Goal: Task Accomplishment & Management: Manage account settings

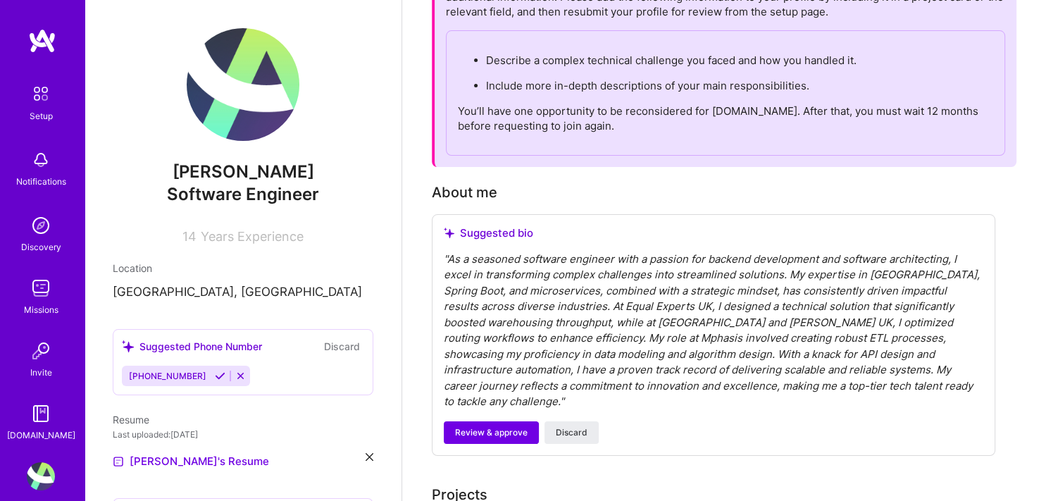
scroll to position [141, 0]
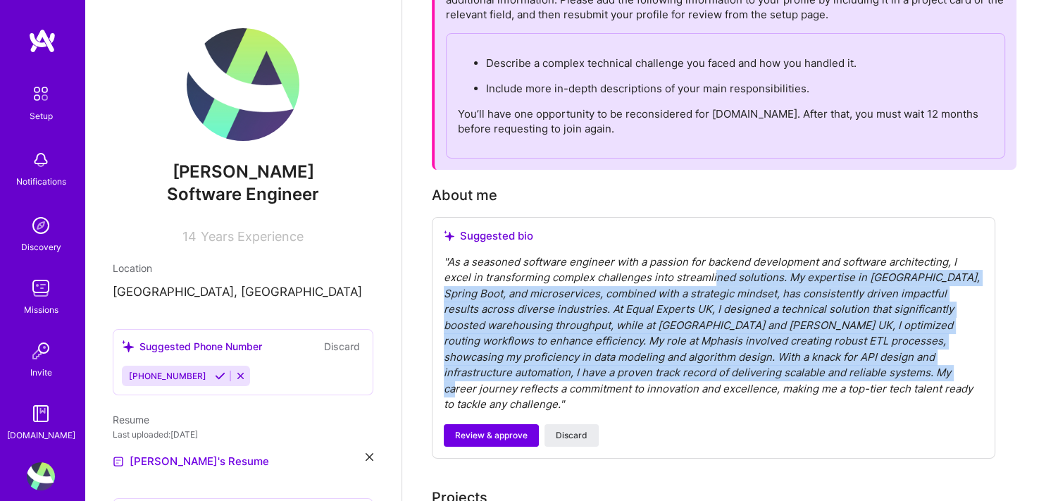
drag, startPoint x: 702, startPoint y: 276, endPoint x: 766, endPoint y: 380, distance: 122.4
click at [766, 380] on div "" As a seasoned software engineer with a passion for backend development and so…" at bounding box center [714, 333] width 540 height 159
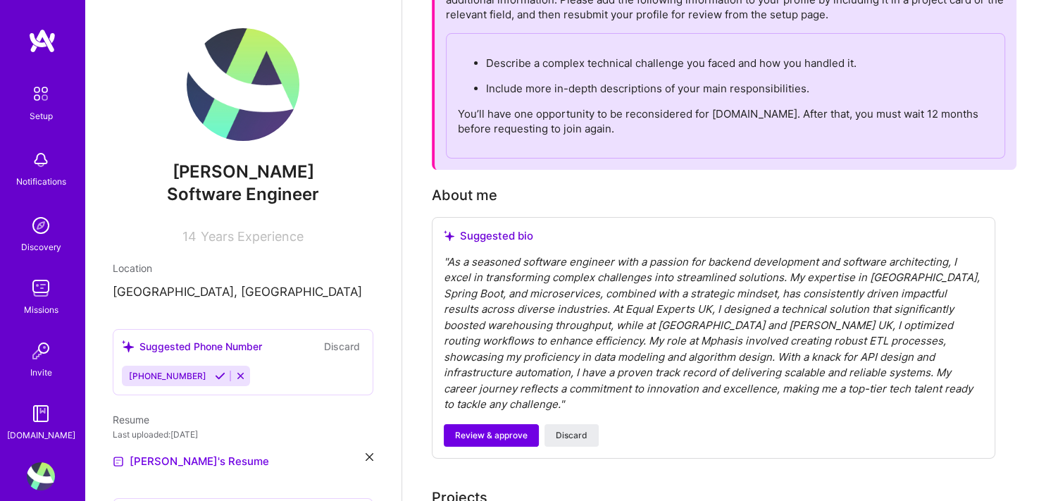
drag, startPoint x: 766, startPoint y: 380, endPoint x: 757, endPoint y: 390, distance: 13.5
click at [757, 390] on div "" As a seasoned software engineer with a passion for backend development and so…" at bounding box center [714, 333] width 540 height 159
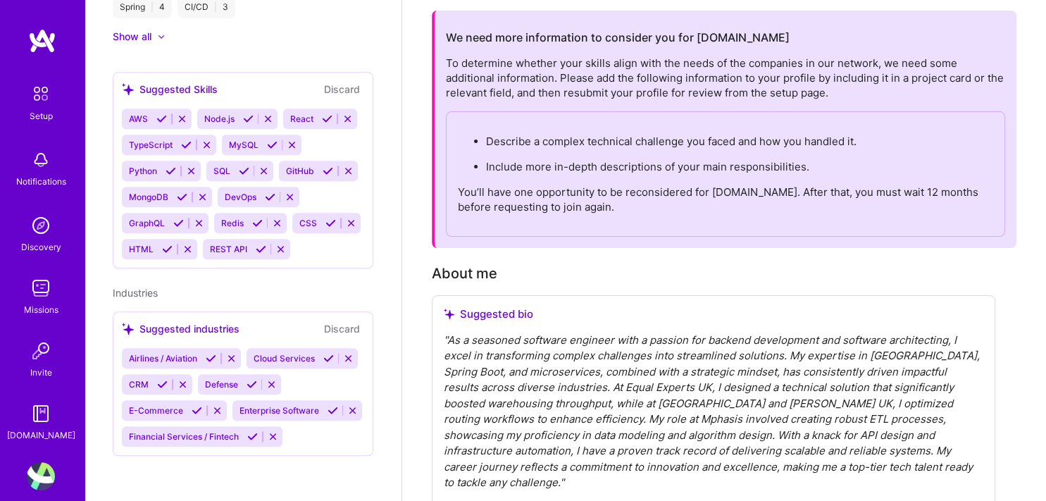
scroll to position [0, 0]
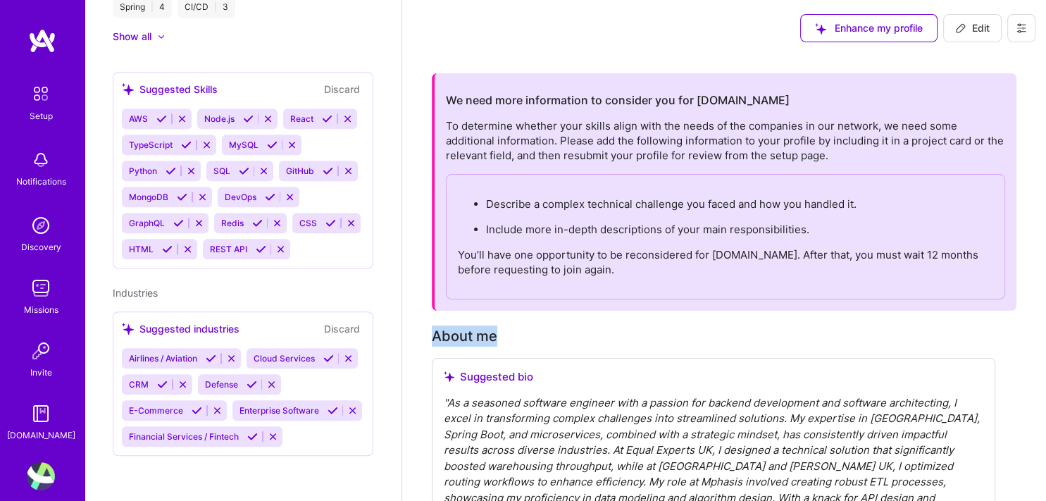
drag, startPoint x: 513, startPoint y: 332, endPoint x: 432, endPoint y: 332, distance: 81.0
click at [432, 332] on div "About me" at bounding box center [714, 336] width 564 height 21
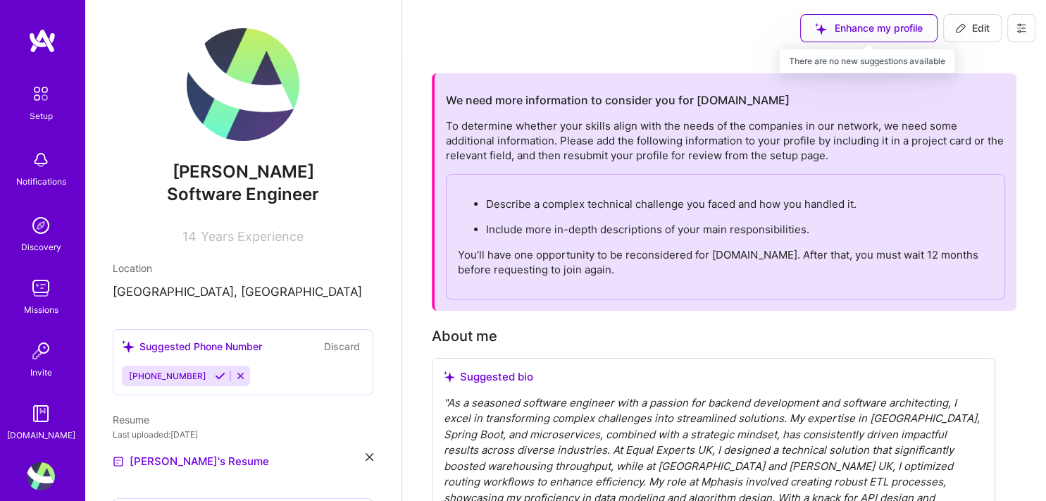
click at [898, 32] on div "Enhance my profile" at bounding box center [869, 28] width 137 height 28
drag, startPoint x: 848, startPoint y: 27, endPoint x: 840, endPoint y: 27, distance: 7.8
click at [840, 27] on div "Enhance my profile" at bounding box center [869, 28] width 137 height 28
drag, startPoint x: 840, startPoint y: 27, endPoint x: 815, endPoint y: 27, distance: 25.4
click at [815, 27] on div "Enhance my profile" at bounding box center [869, 28] width 137 height 28
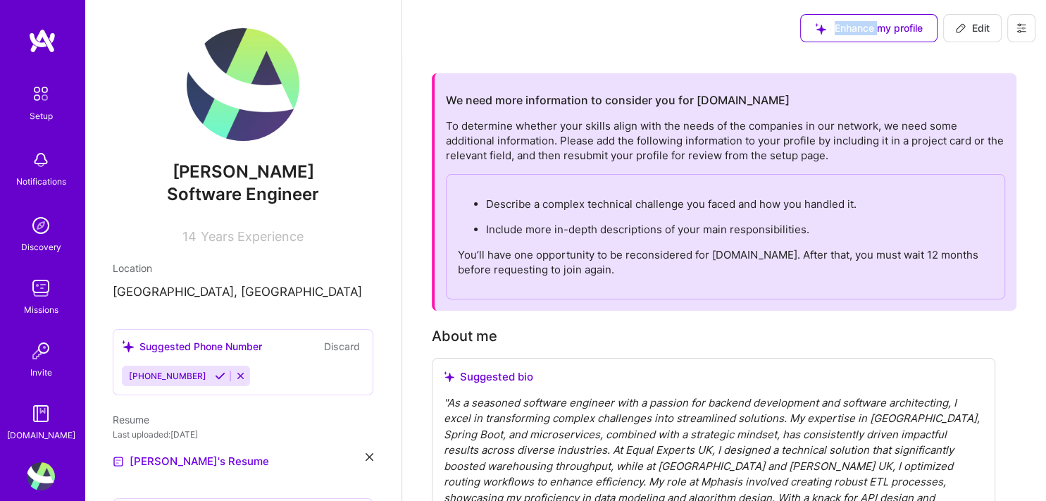
click at [815, 27] on div "Enhance my profile" at bounding box center [869, 28] width 137 height 28
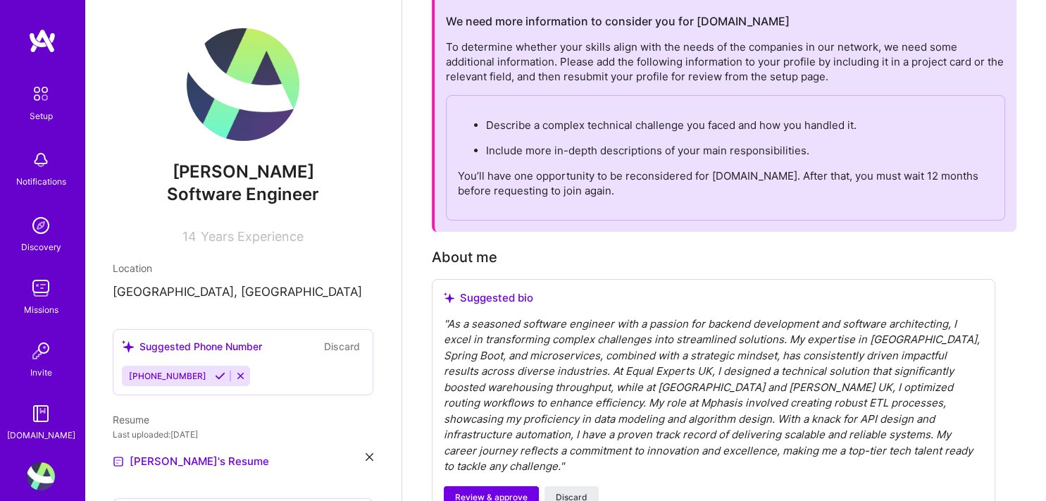
scroll to position [211, 0]
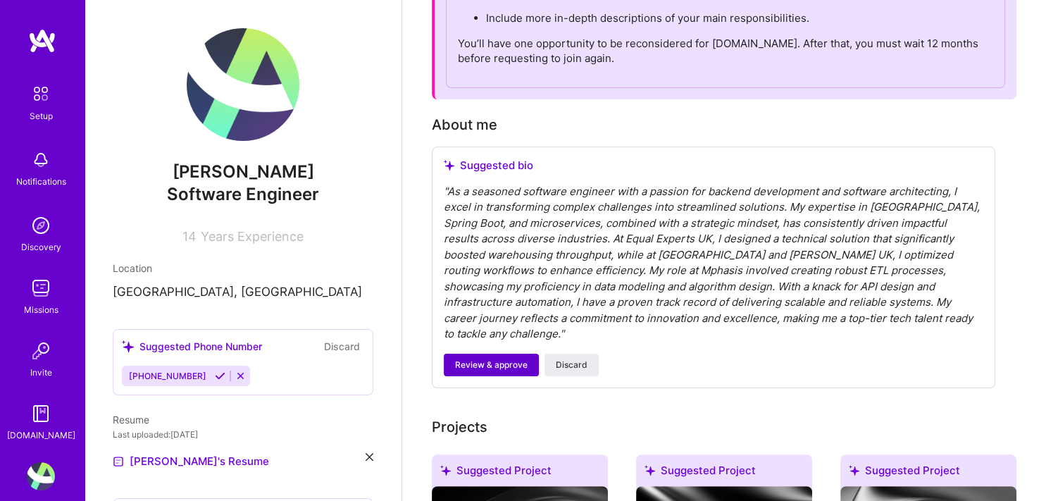
click at [490, 359] on span "Review & approve" at bounding box center [491, 365] width 73 height 13
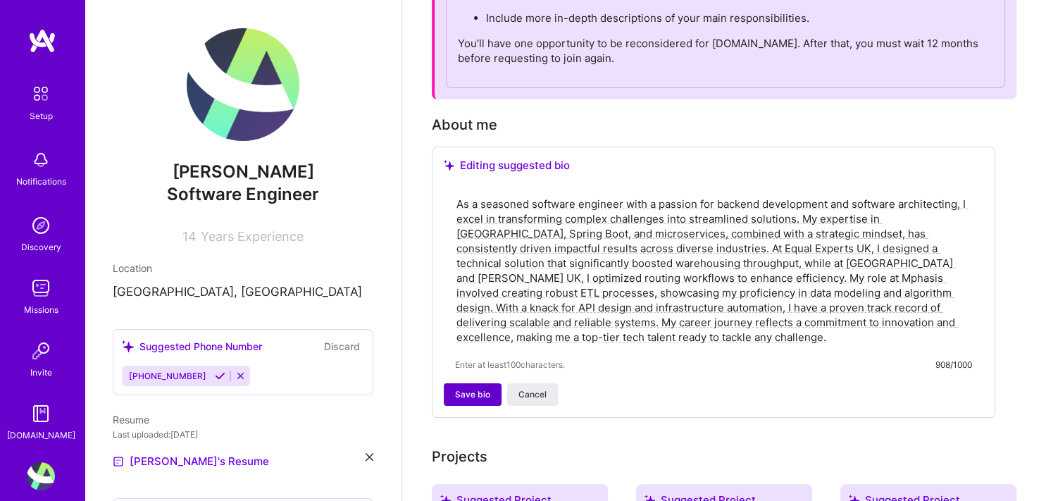
click at [460, 397] on span "Save bio" at bounding box center [472, 394] width 35 height 13
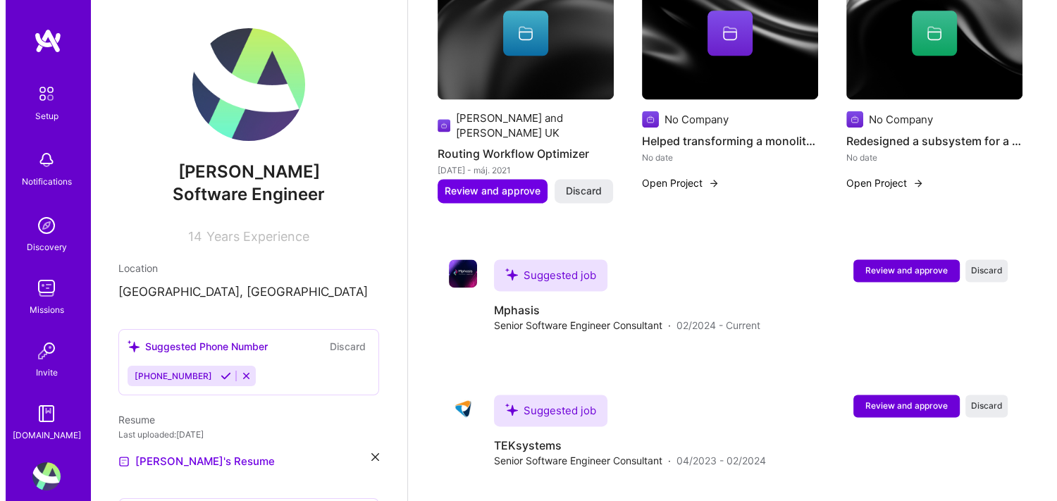
scroll to position [1870, 0]
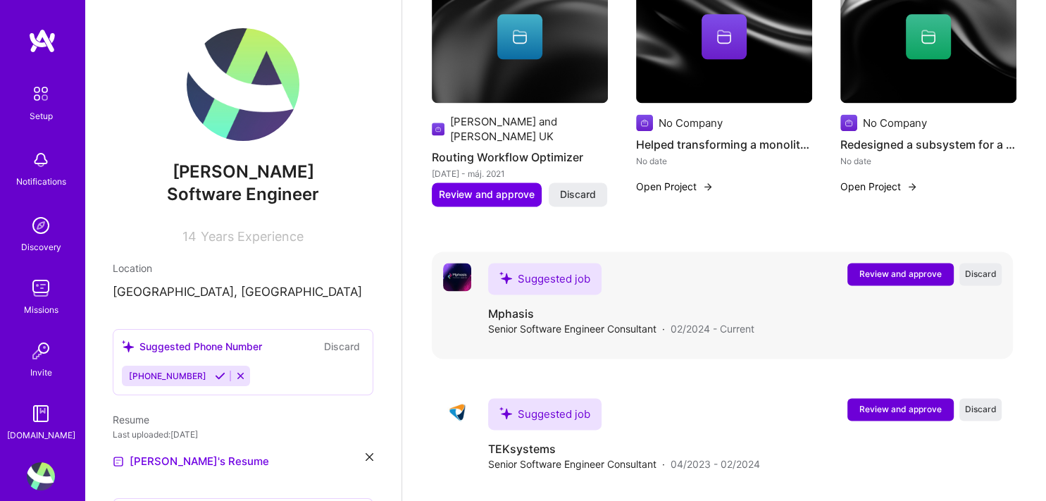
click at [895, 268] on span "Review and approve" at bounding box center [901, 274] width 82 height 12
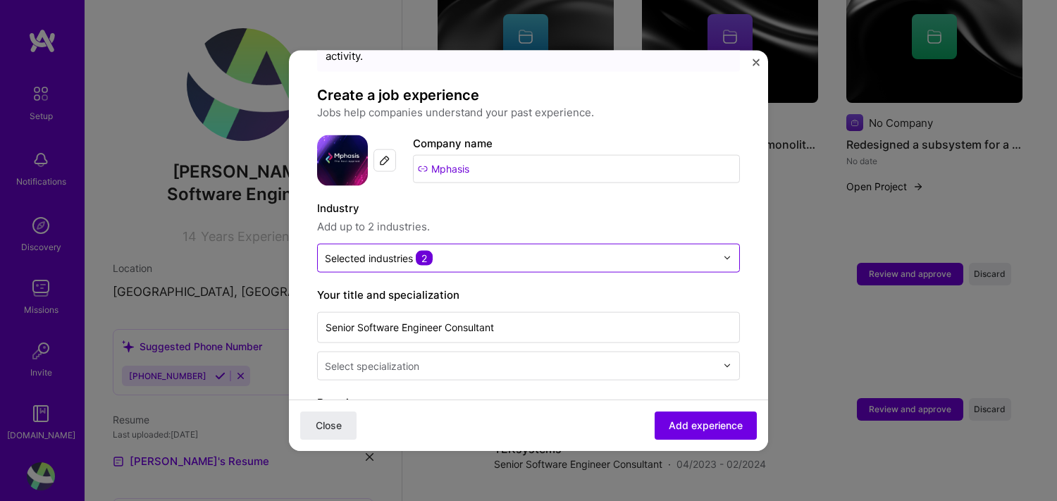
scroll to position [70, 0]
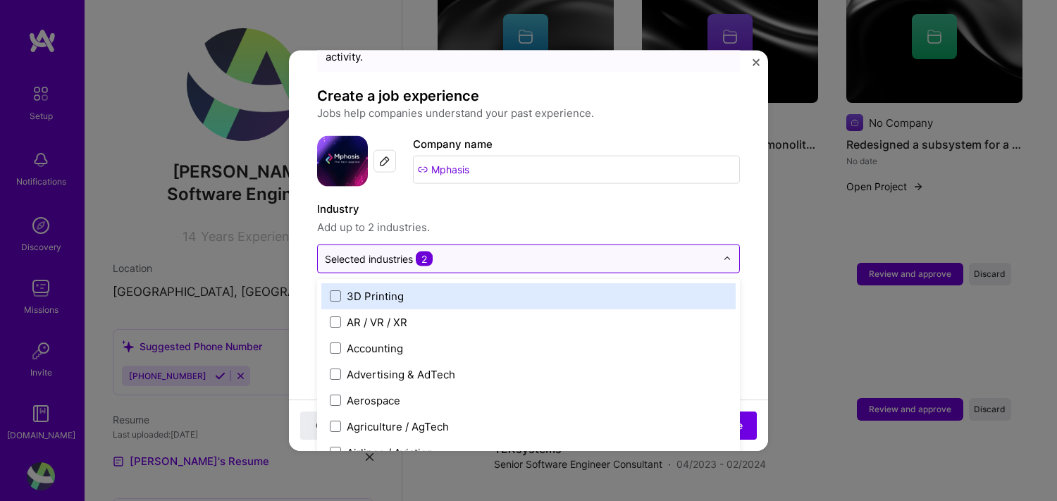
click at [527, 251] on input "text" at bounding box center [520, 258] width 391 height 15
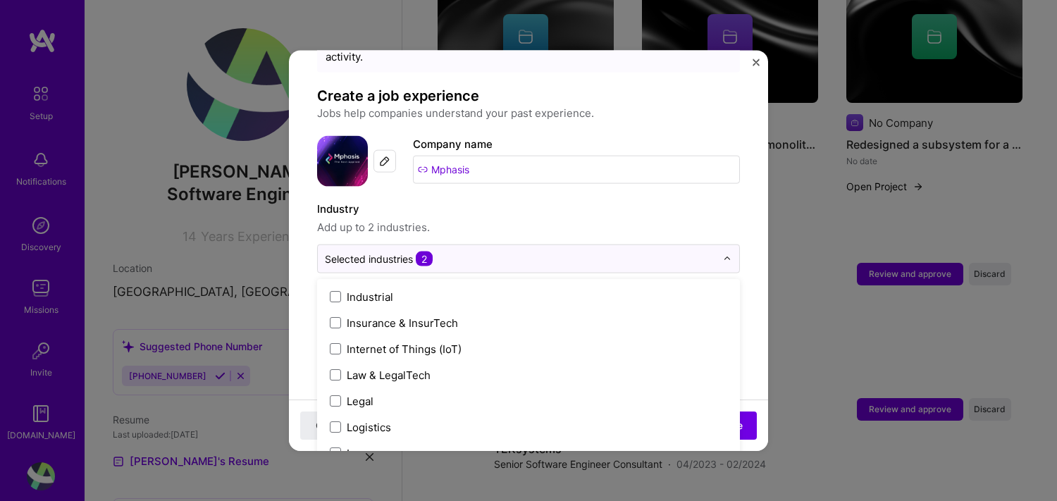
scroll to position [2044, 0]
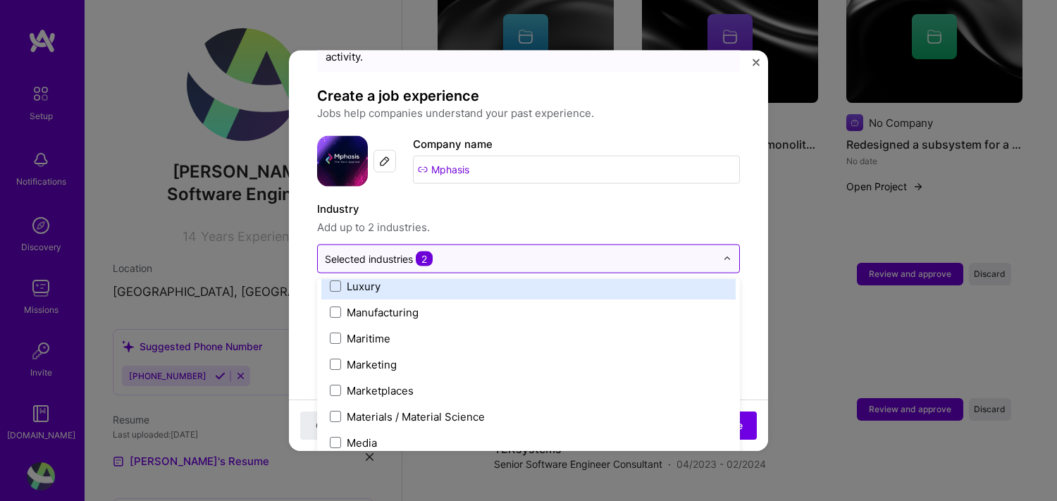
click at [444, 251] on input "text" at bounding box center [520, 258] width 391 height 15
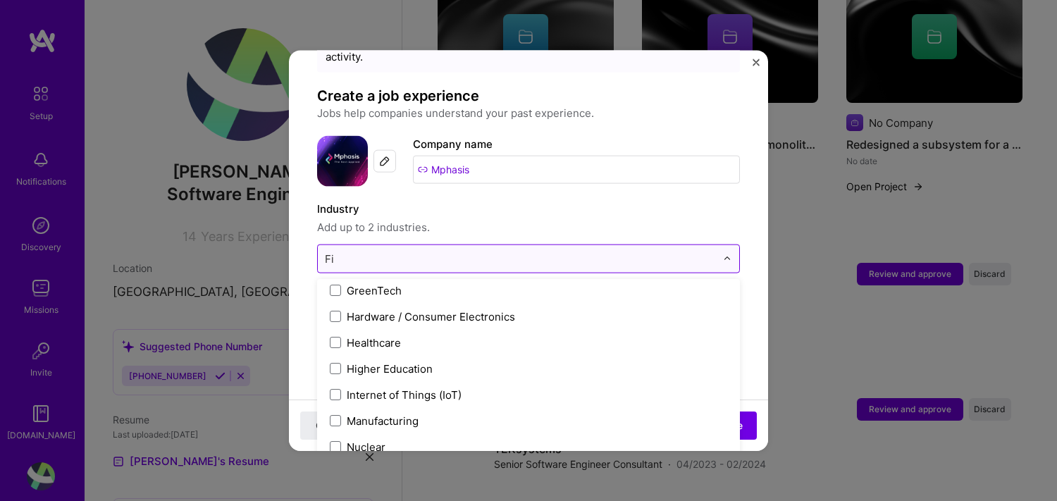
scroll to position [0, 0]
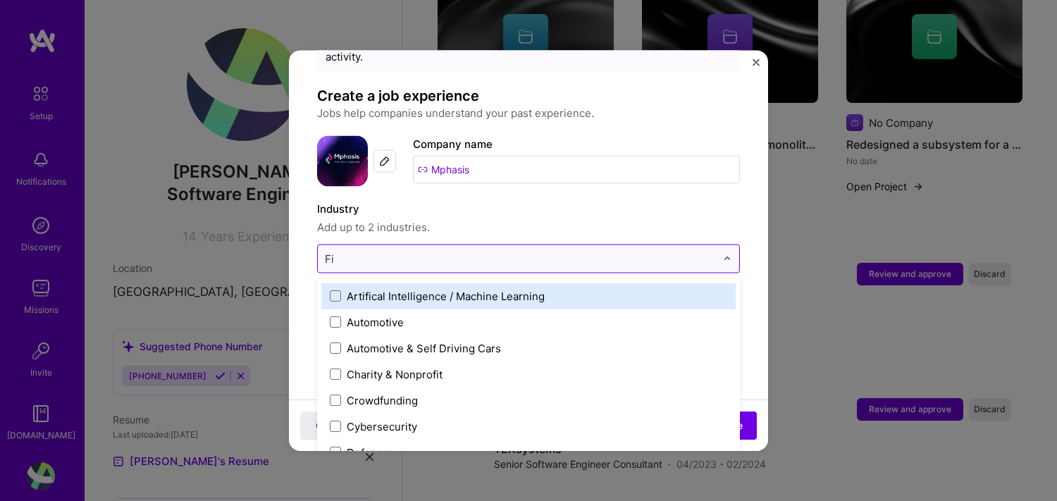
type input "Fin"
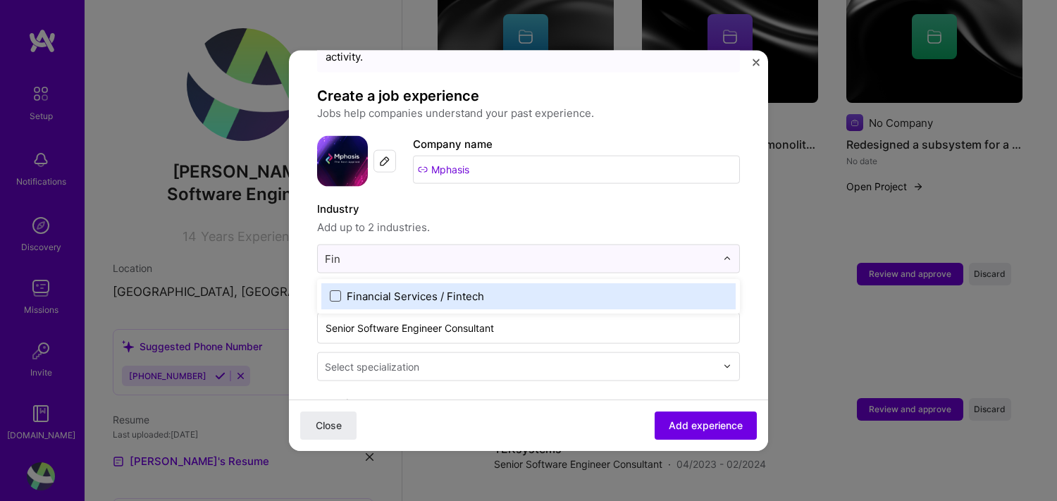
click at [330, 290] on span at bounding box center [335, 295] width 11 height 11
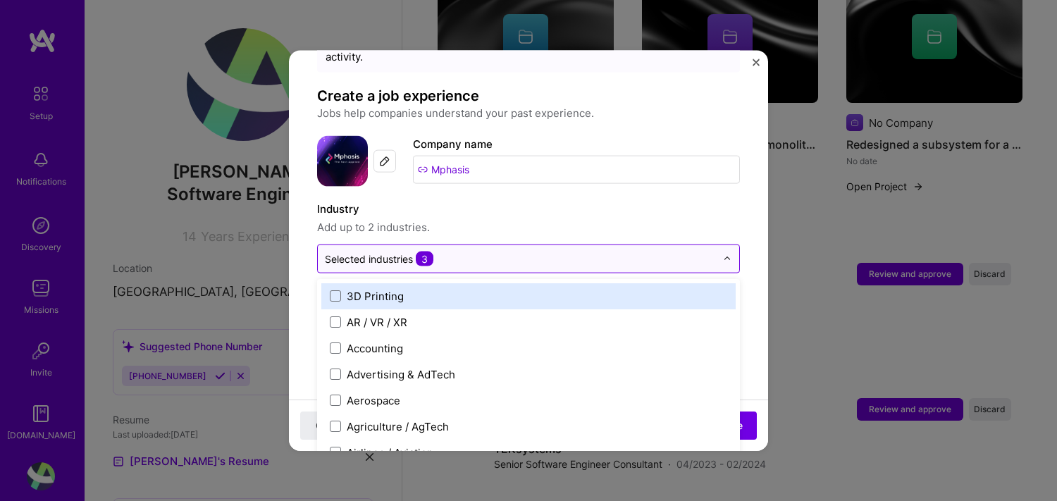
click at [723, 245] on div at bounding box center [731, 258] width 16 height 27
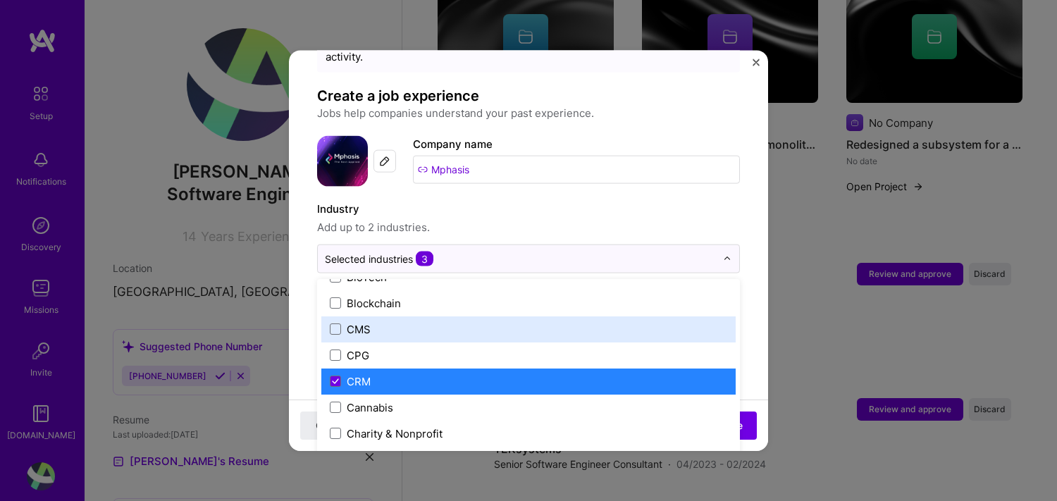
scroll to position [564, 0]
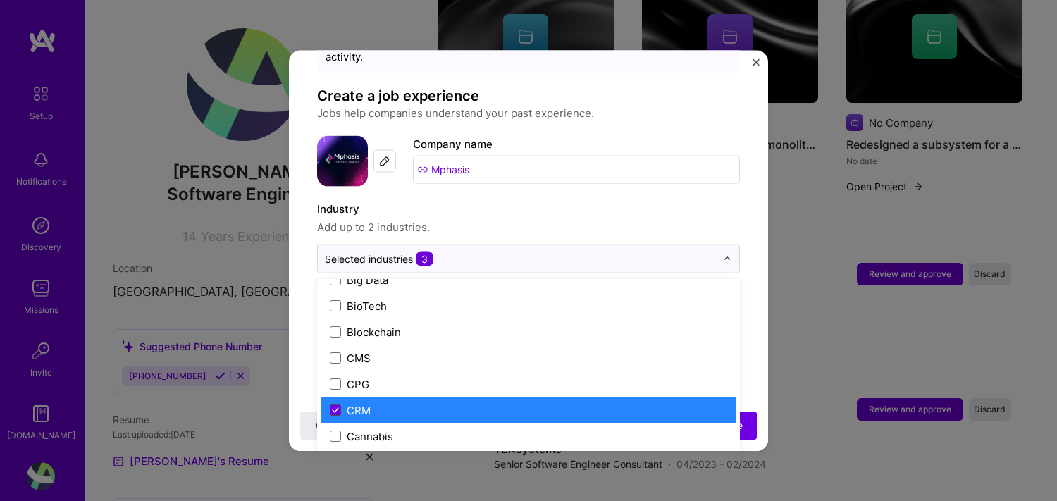
click at [335, 407] on icon at bounding box center [335, 410] width 7 height 6
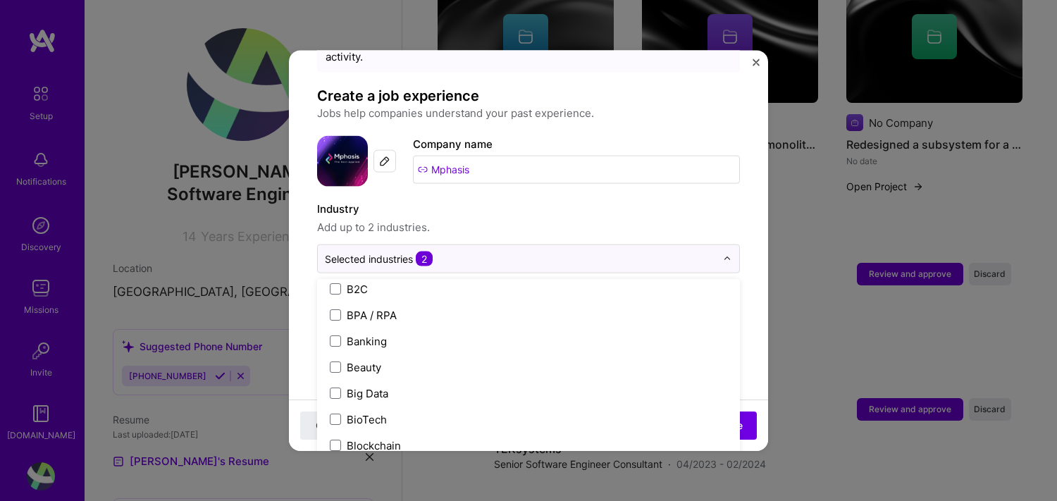
scroll to position [423, 0]
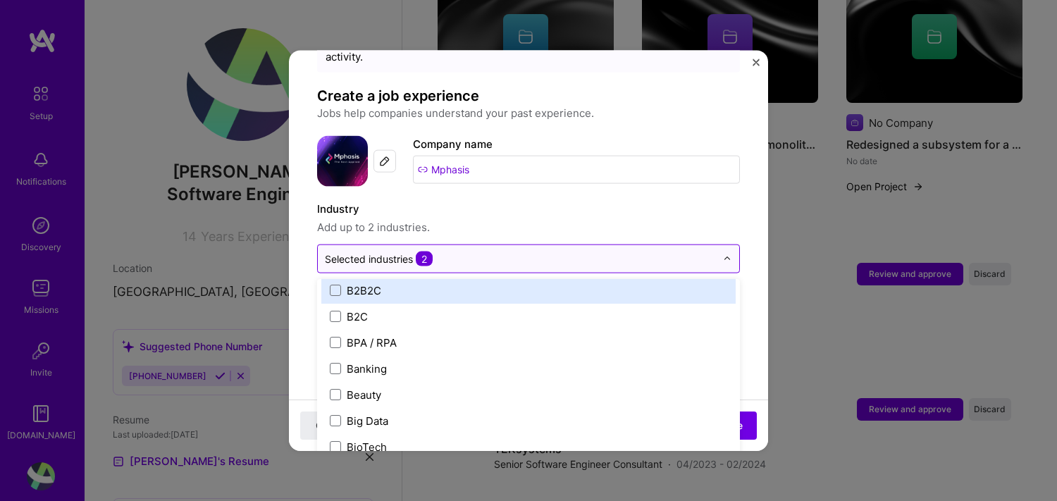
click at [479, 251] on input "text" at bounding box center [520, 258] width 391 height 15
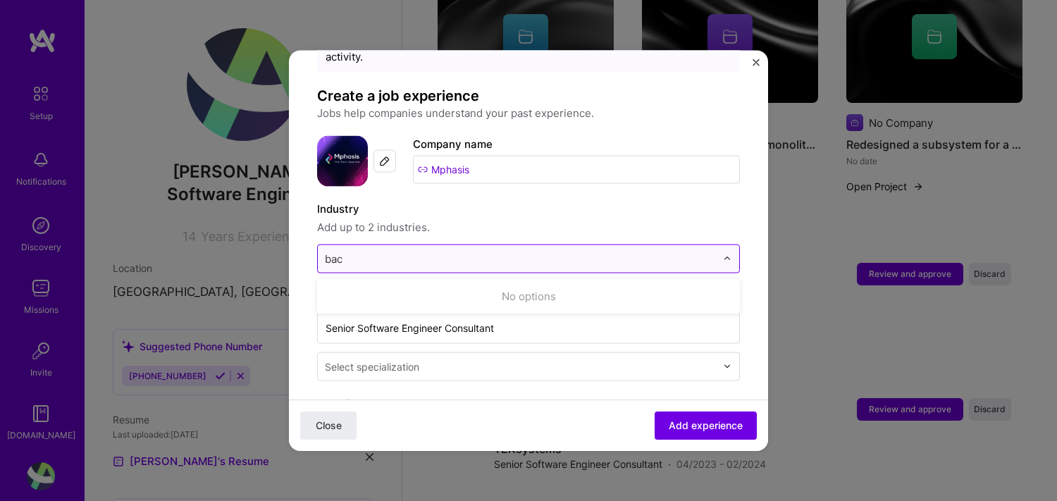
type input "ba"
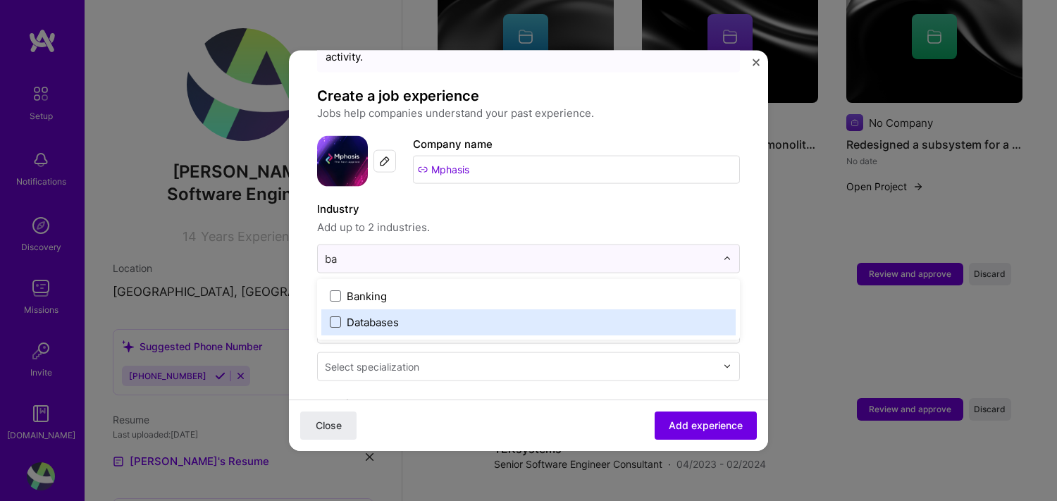
click at [339, 316] on span at bounding box center [335, 321] width 11 height 11
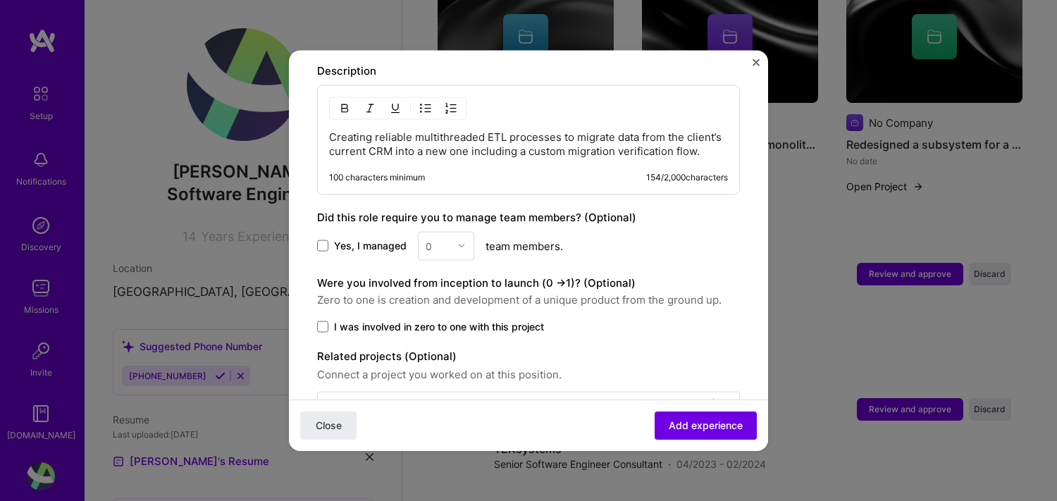
scroll to position [768, 0]
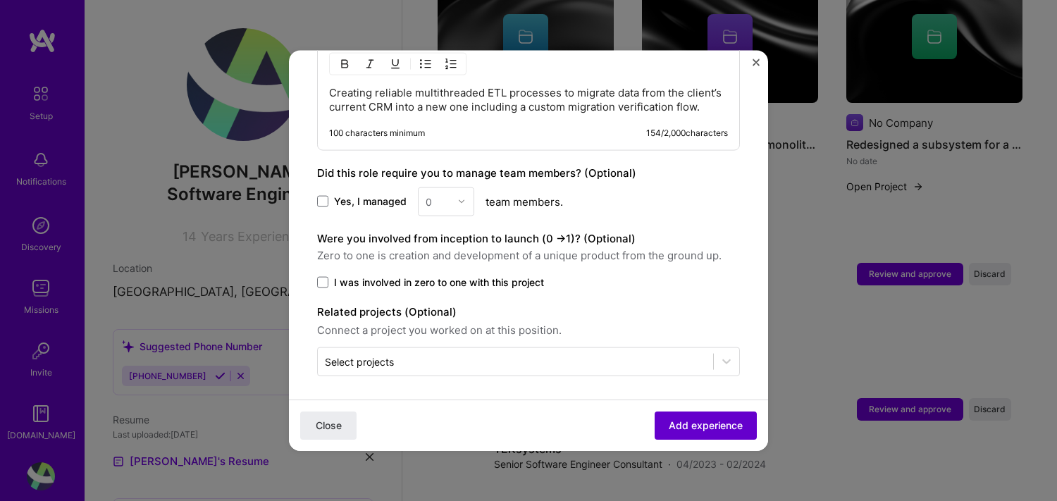
click at [716, 428] on span "Add experience" at bounding box center [706, 426] width 74 height 14
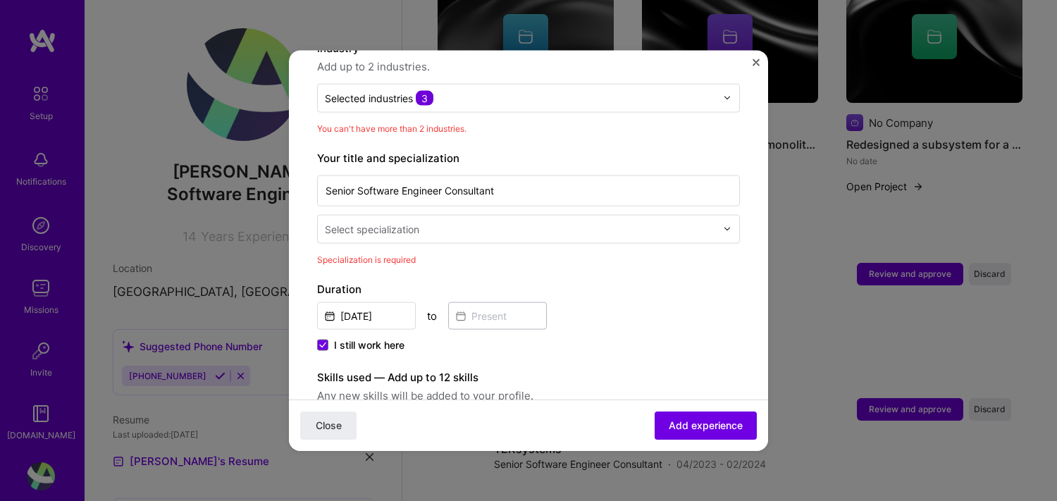
scroll to position [206, 0]
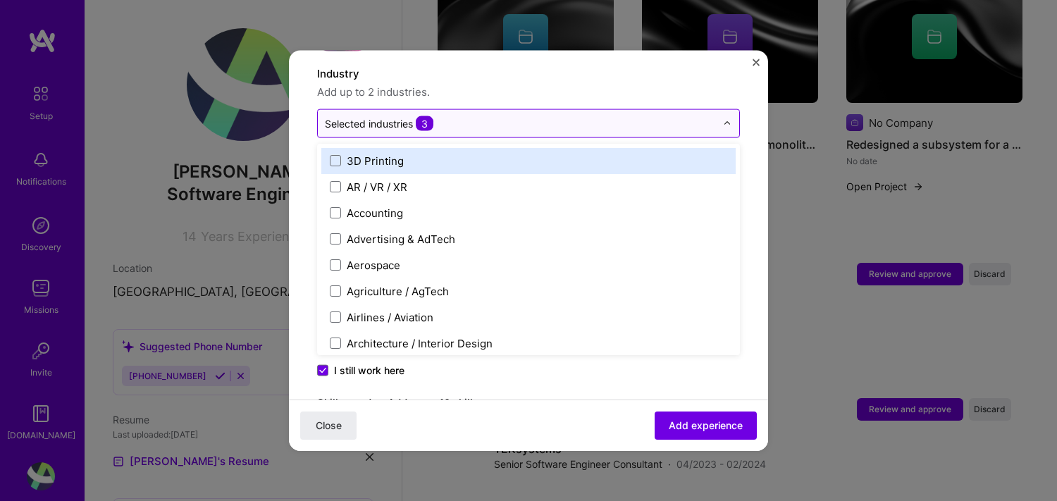
click at [540, 116] on input "text" at bounding box center [520, 123] width 391 height 15
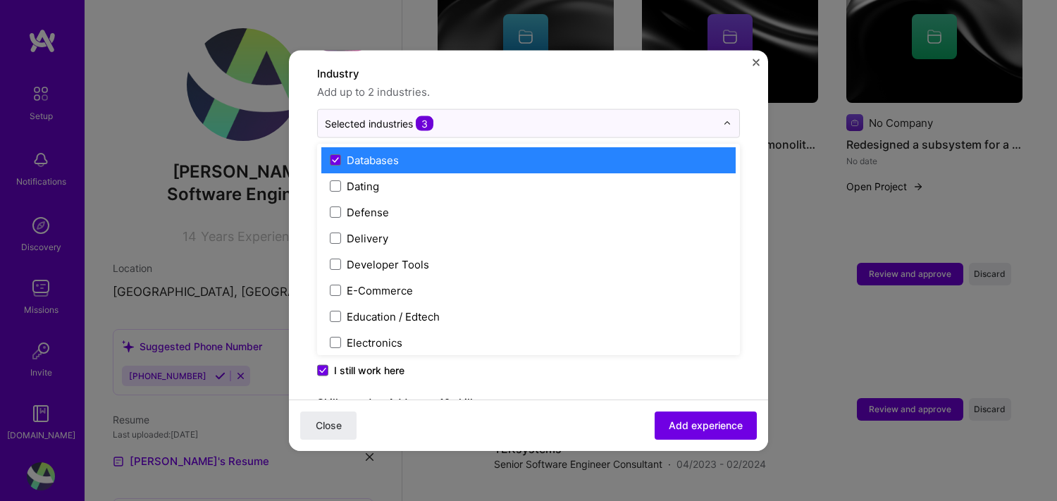
scroll to position [1128, 0]
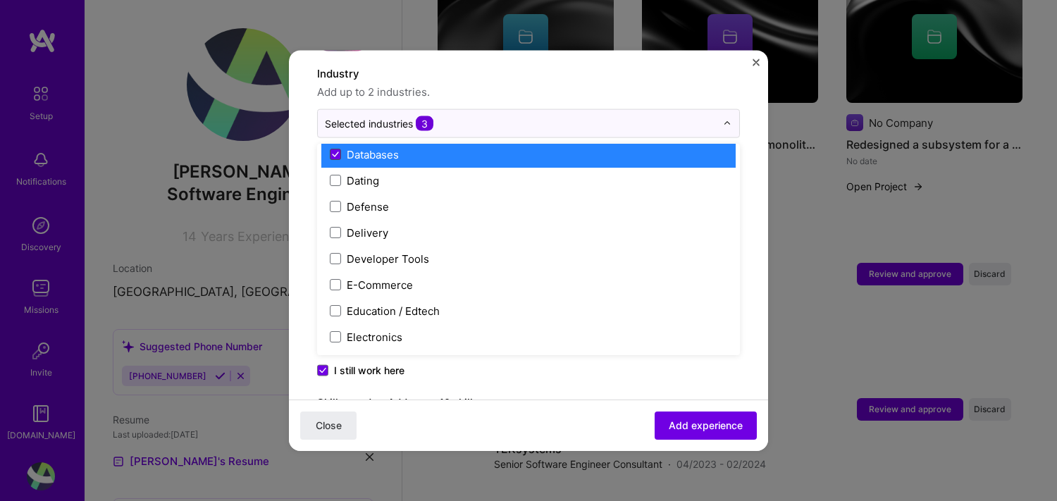
click at [332, 152] on icon at bounding box center [335, 155] width 7 height 6
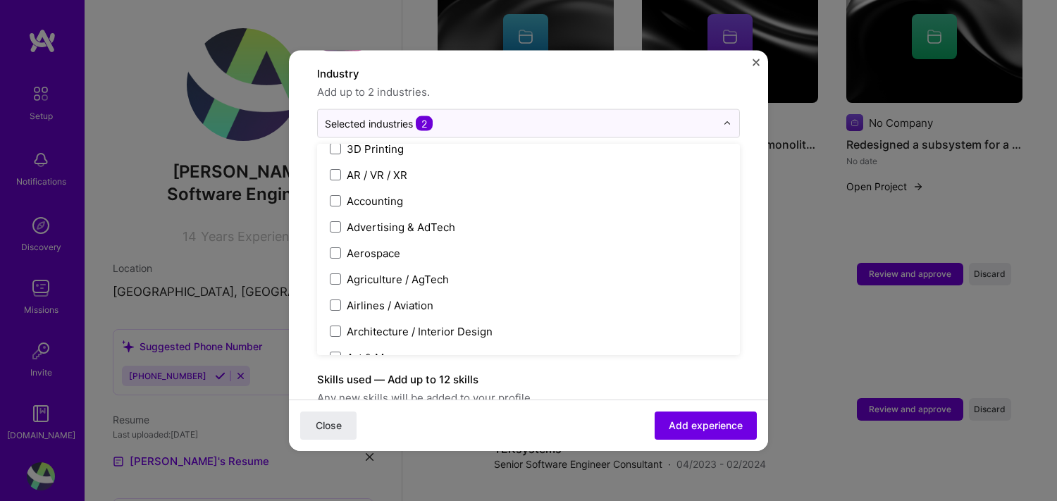
scroll to position [0, 0]
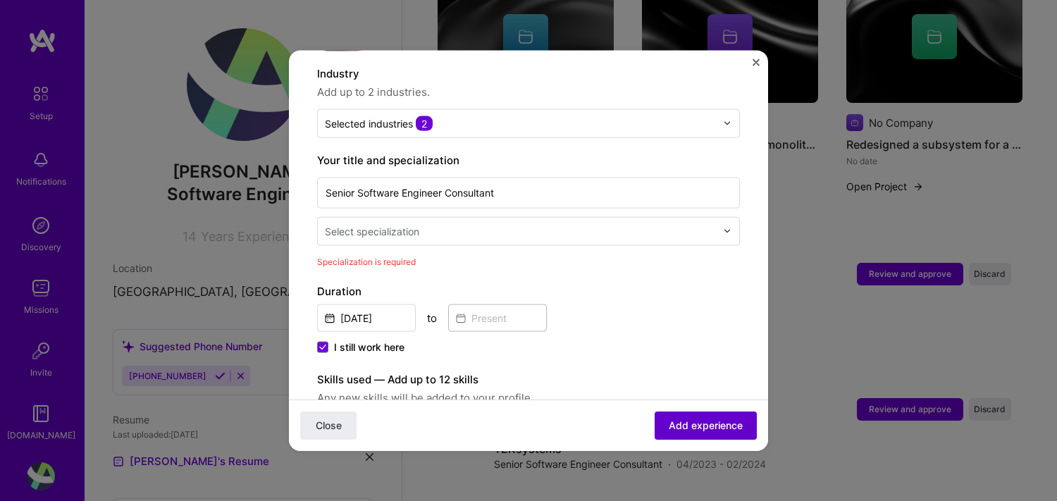
click at [720, 422] on span "Add experience" at bounding box center [706, 426] width 74 height 14
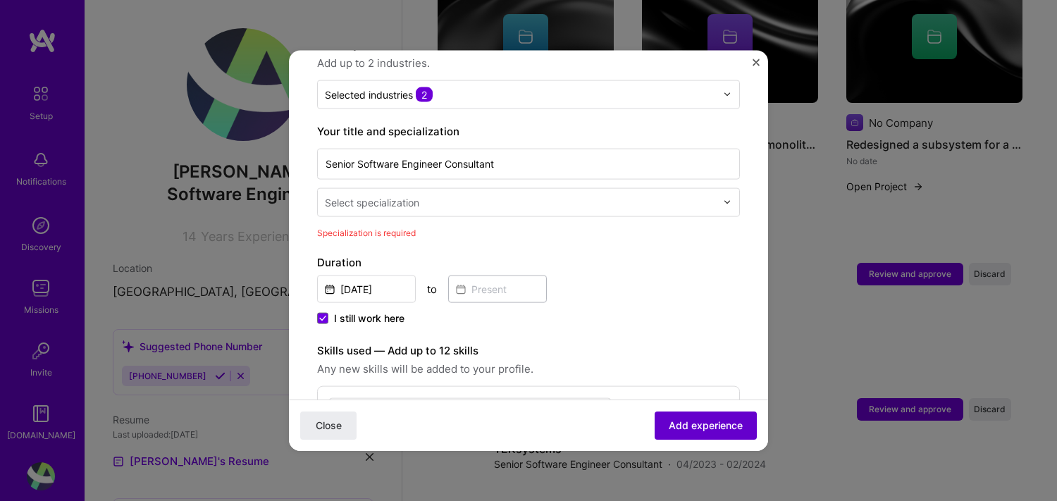
scroll to position [292, 0]
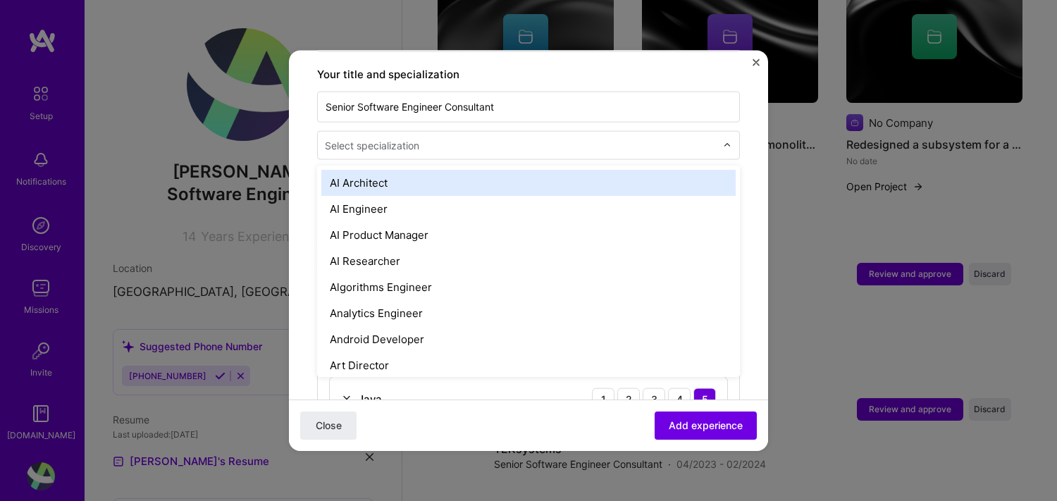
click at [605, 137] on input "text" at bounding box center [522, 144] width 394 height 15
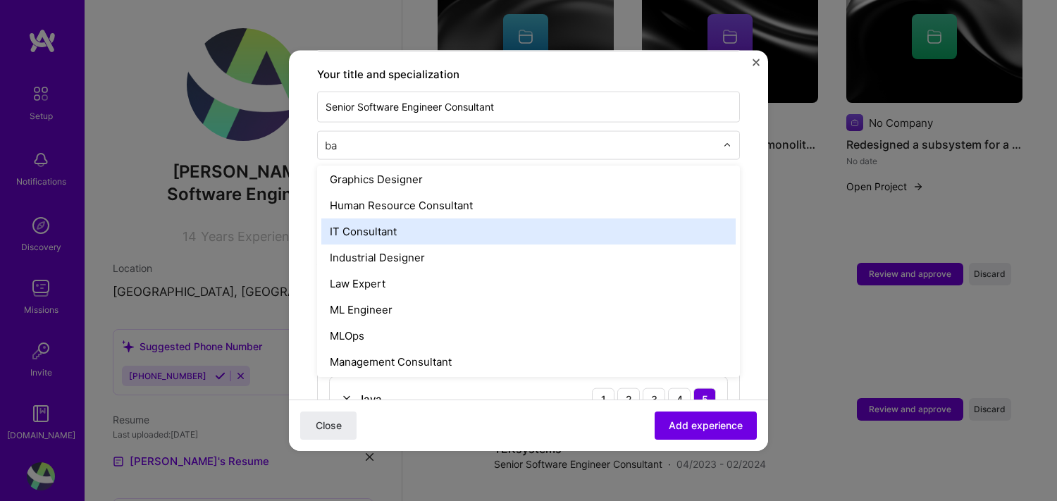
scroll to position [264, 0]
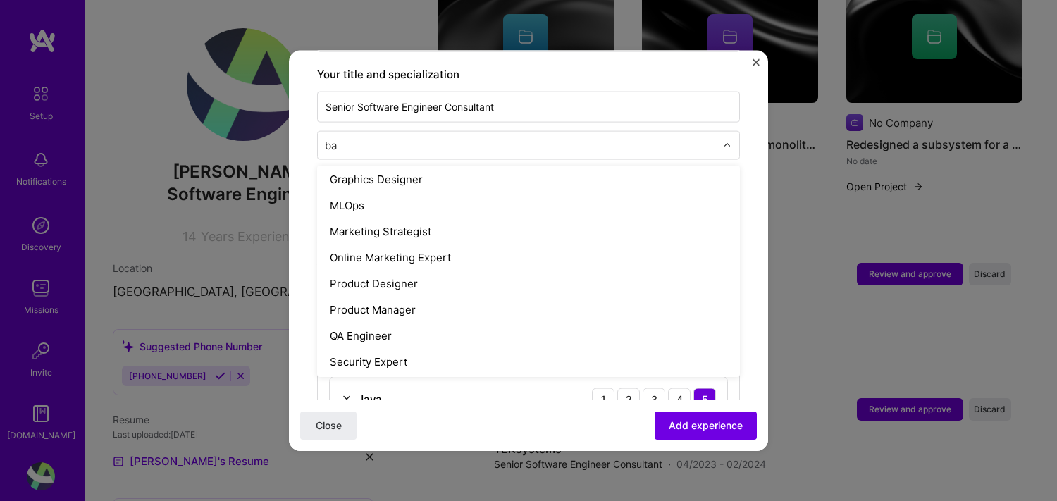
type input "bac"
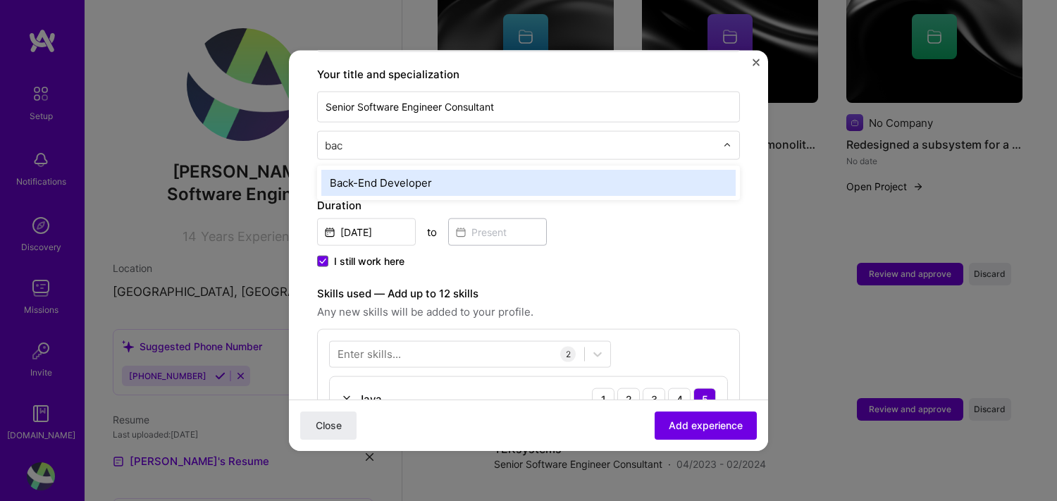
click at [467, 172] on div "Back-End Developer" at bounding box center [528, 182] width 414 height 26
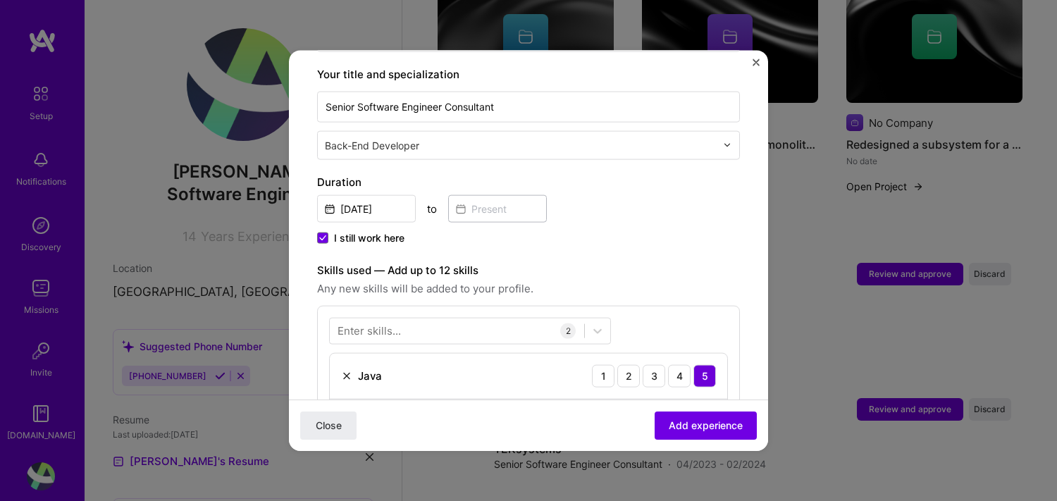
click at [454, 137] on input "text" at bounding box center [522, 144] width 394 height 15
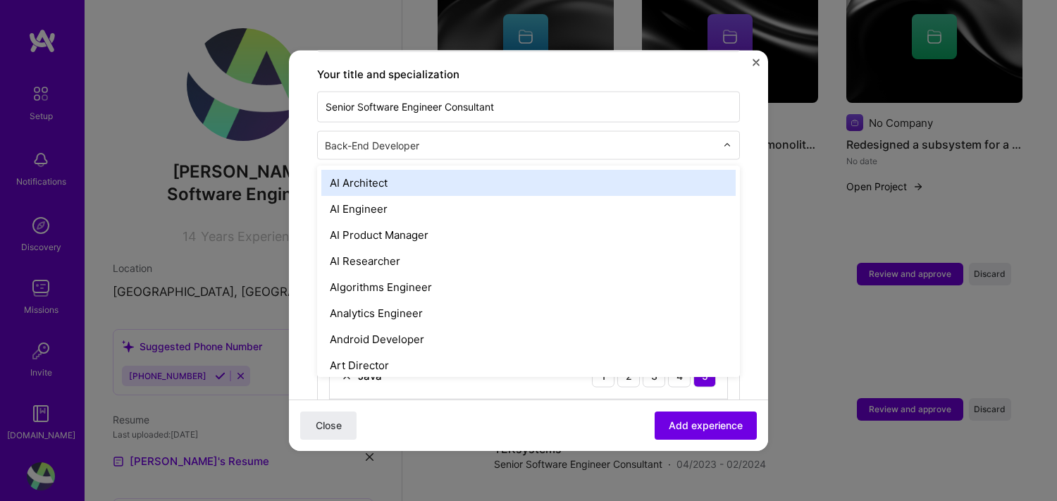
drag, startPoint x: 490, startPoint y: 130, endPoint x: 175, endPoint y: 101, distance: 316.3
click at [175, 101] on div "Adding suggested job This job is suggested based on your LinkedIn, resume or [D…" at bounding box center [528, 250] width 1057 height 501
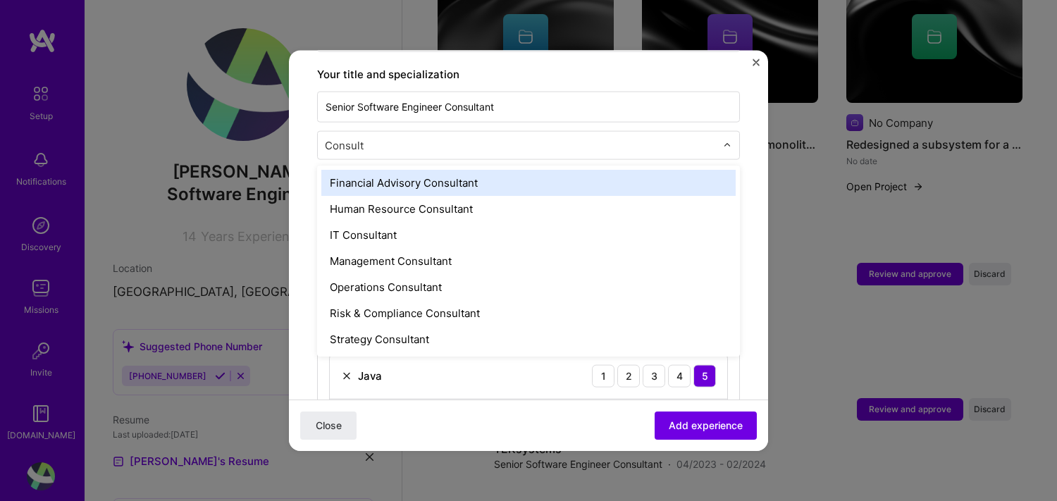
type input "Consulta"
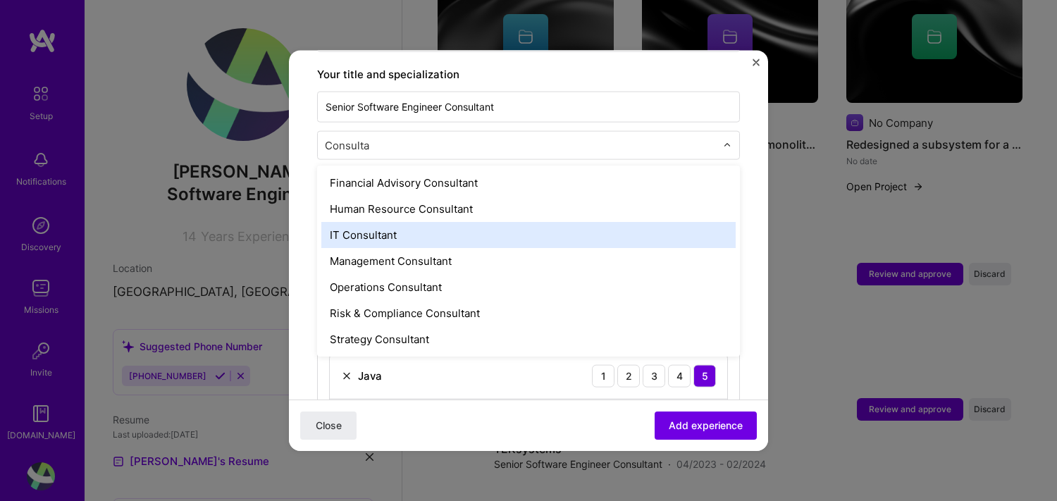
click at [381, 221] on div "IT Consultant" at bounding box center [528, 234] width 414 height 26
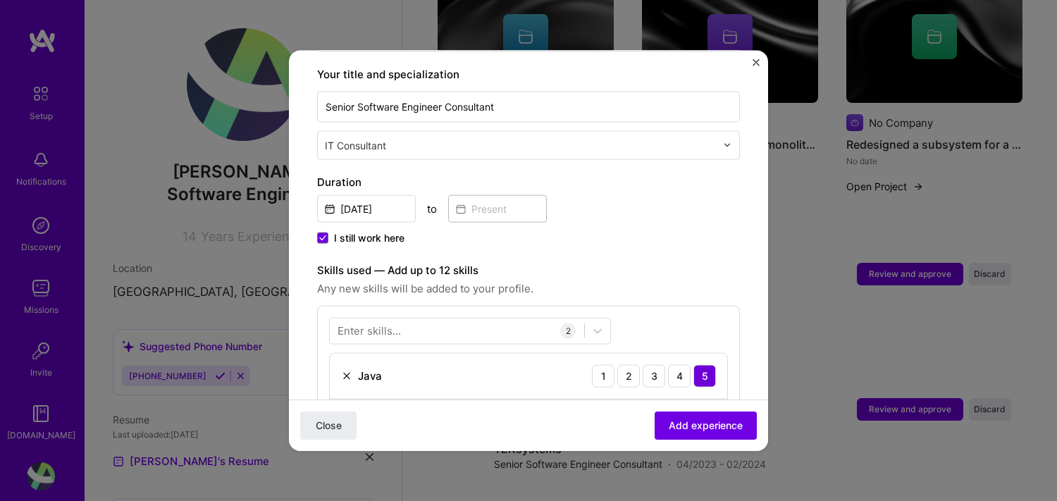
click at [386, 230] on span "I still work here" at bounding box center [369, 237] width 70 height 14
click at [0, 0] on input "I still work here" at bounding box center [0, 0] width 0 height 0
click at [504, 198] on input at bounding box center [497, 207] width 99 height 27
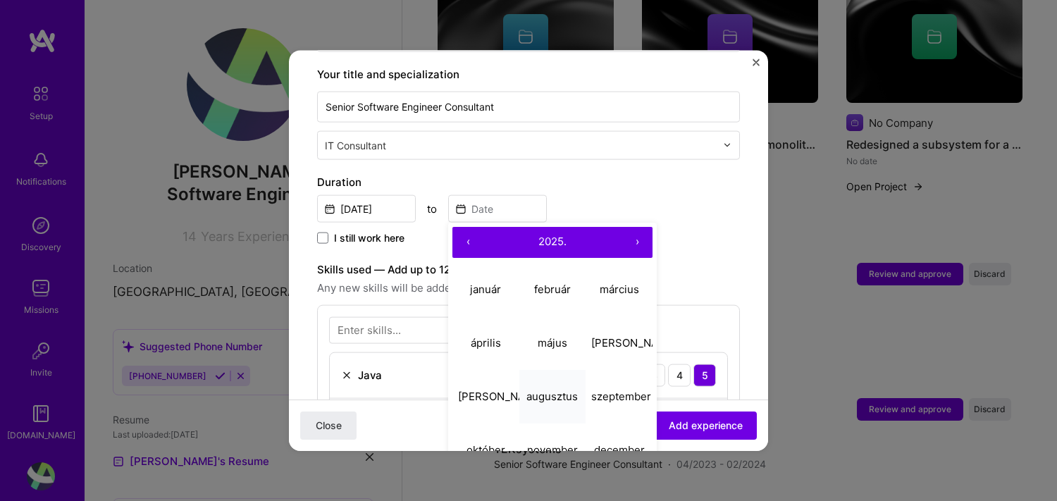
click at [554, 390] on abbr "augusztus" at bounding box center [551, 396] width 51 height 13
type input "[DATE]"
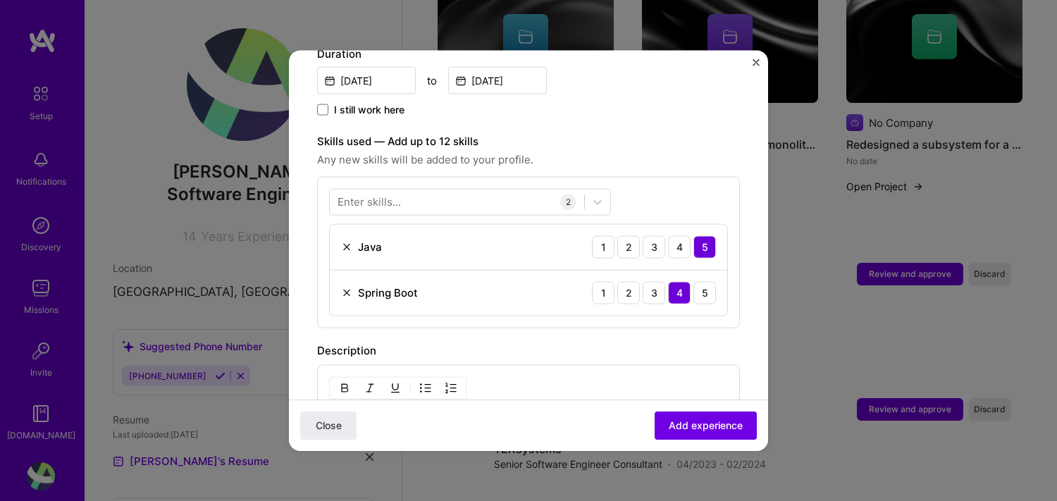
scroll to position [503, 0]
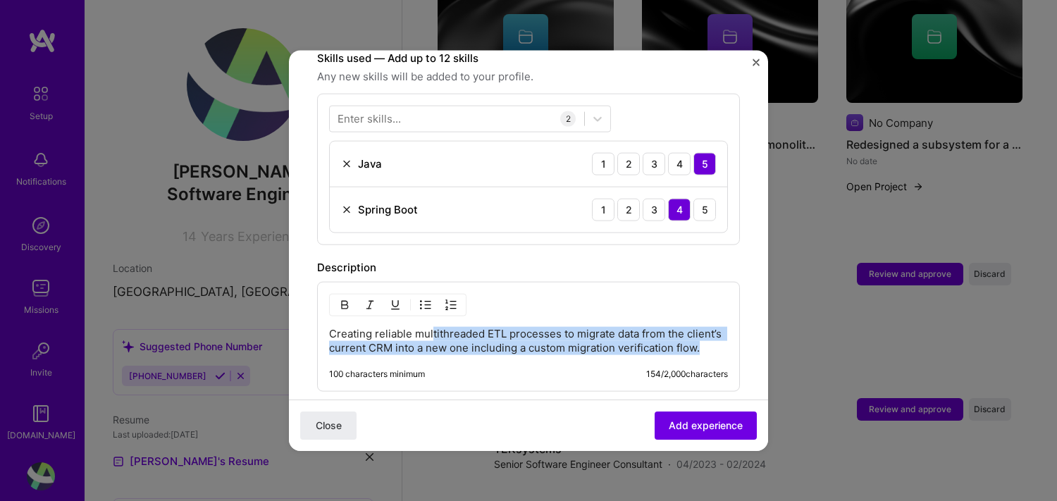
drag, startPoint x: 457, startPoint y: 321, endPoint x: 683, endPoint y: 341, distance: 227.1
click at [683, 341] on p "Creating reliable multithreaded ETL processes to migrate data from the client’s…" at bounding box center [528, 340] width 399 height 28
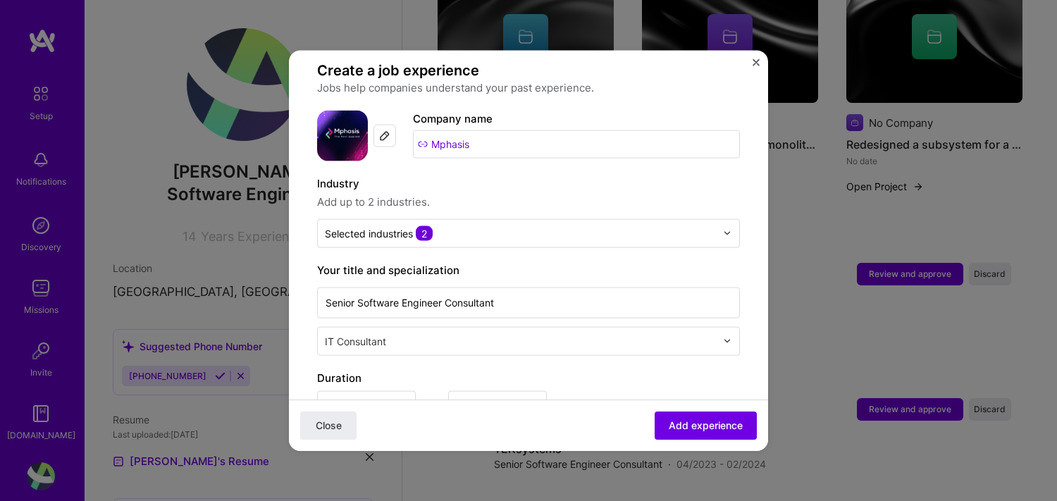
scroll to position [141, 0]
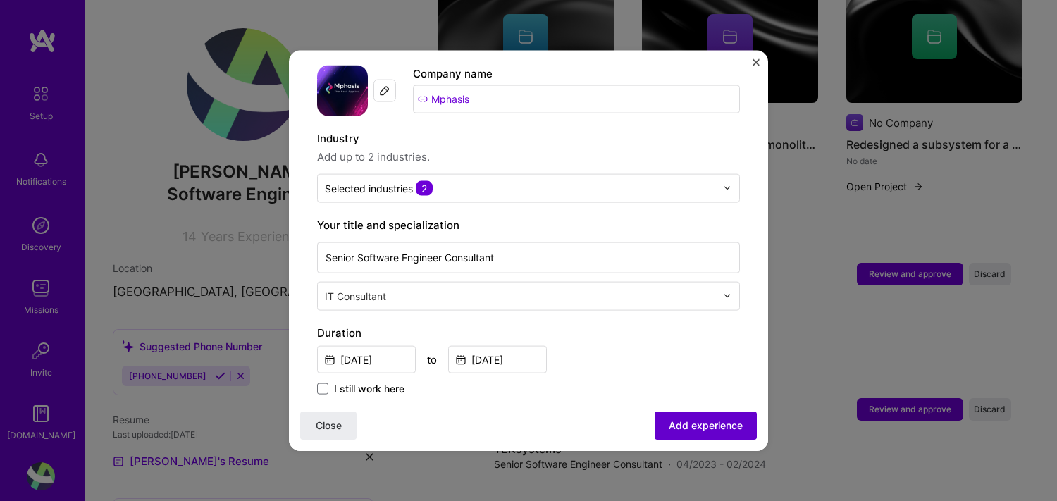
click at [715, 428] on span "Add experience" at bounding box center [706, 426] width 74 height 14
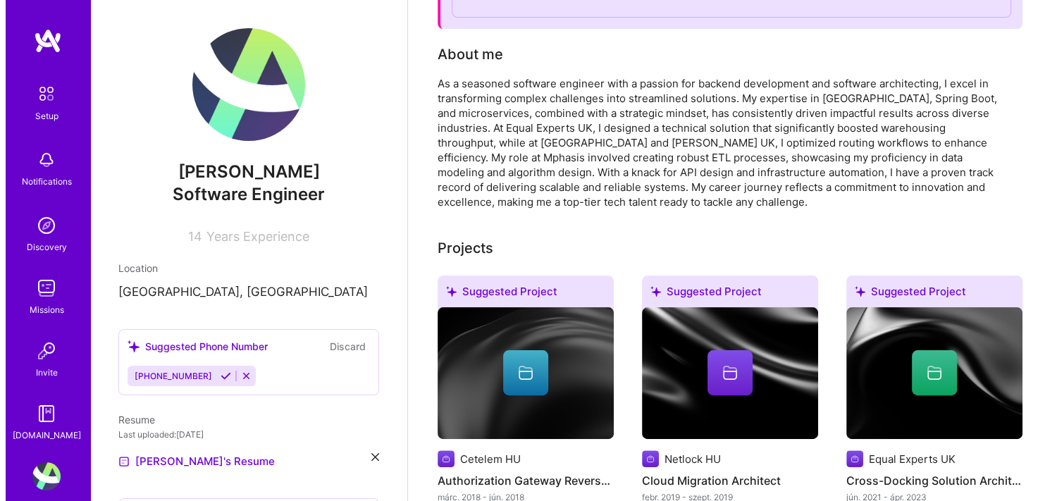
scroll to position [423, 0]
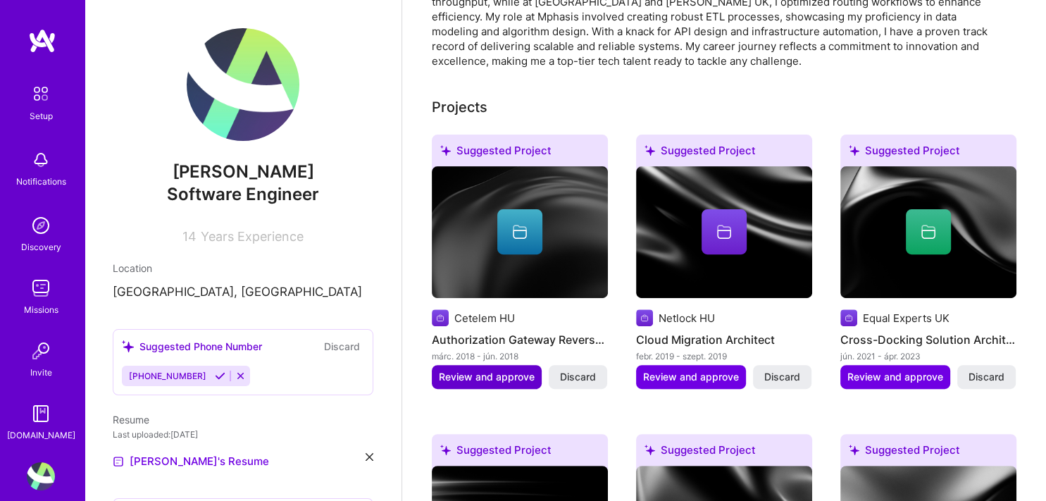
click at [479, 379] on span "Review and approve" at bounding box center [487, 377] width 96 height 14
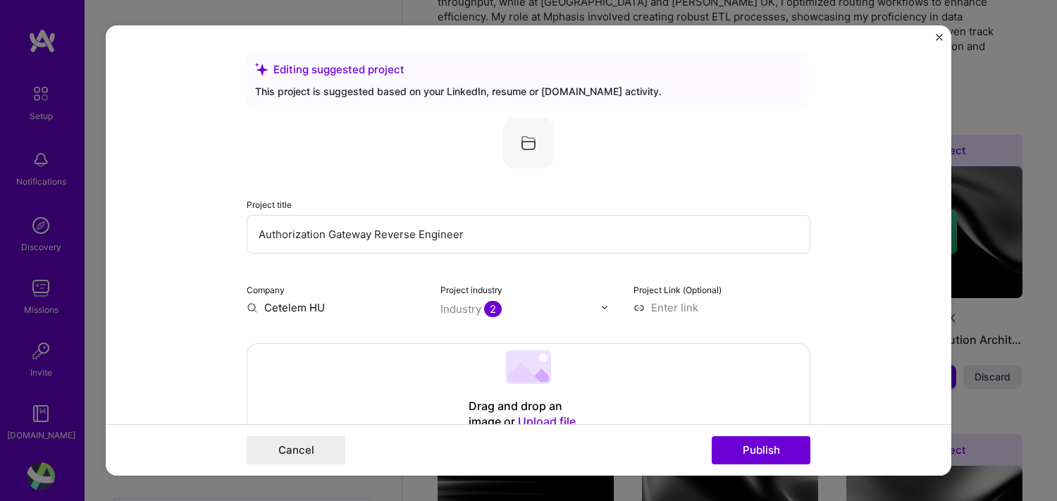
click at [490, 233] on input "Authorization Gateway Reverse Engineer" at bounding box center [529, 234] width 564 height 39
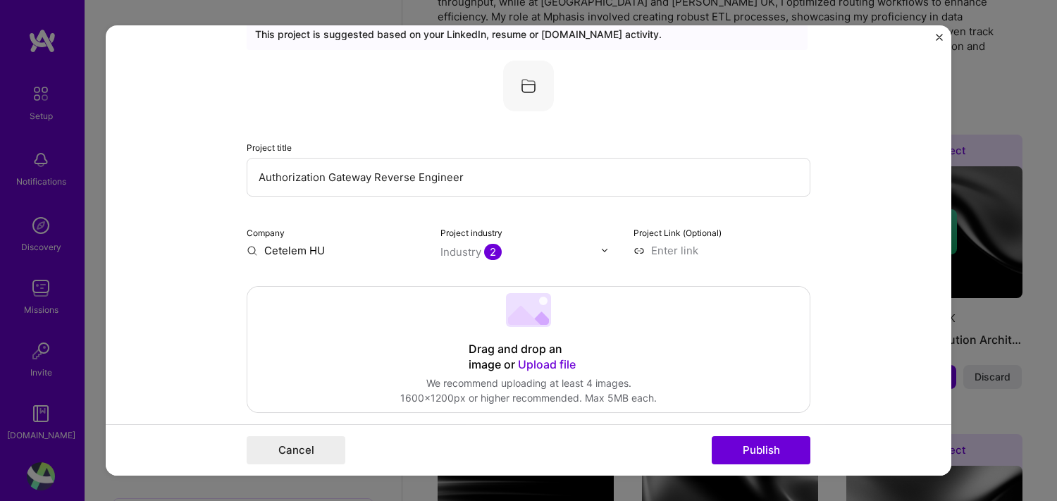
scroll to position [0, 0]
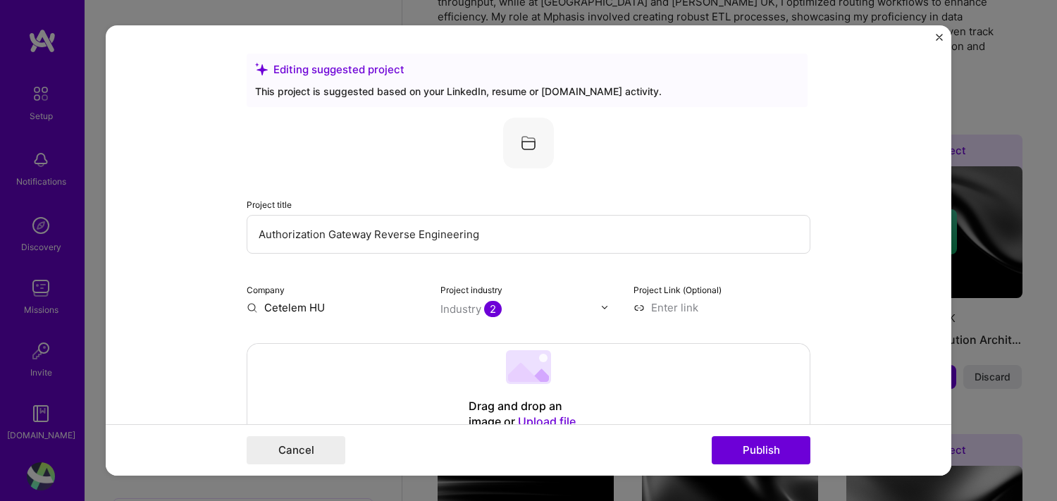
type input "Authorization Gateway Reverse Engineering"
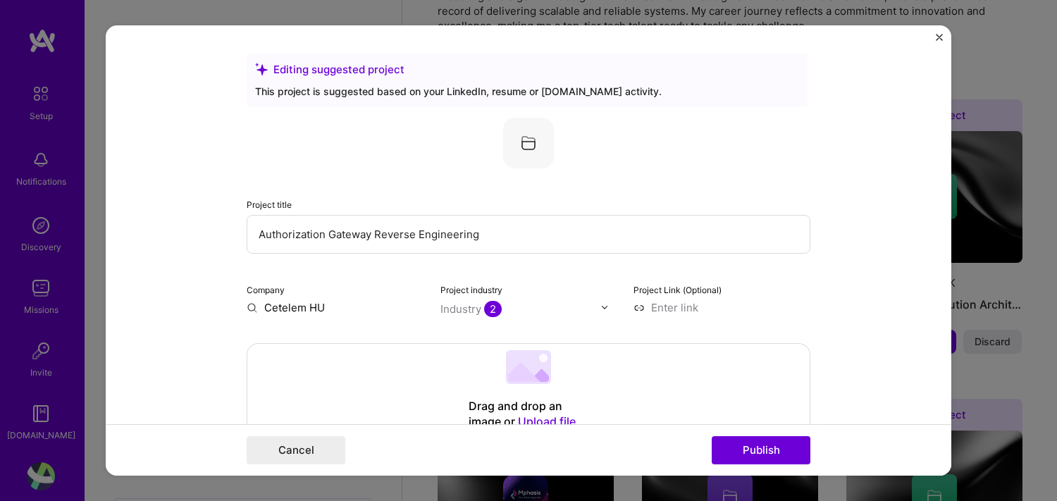
click at [476, 309] on div "Industry 2" at bounding box center [470, 309] width 61 height 15
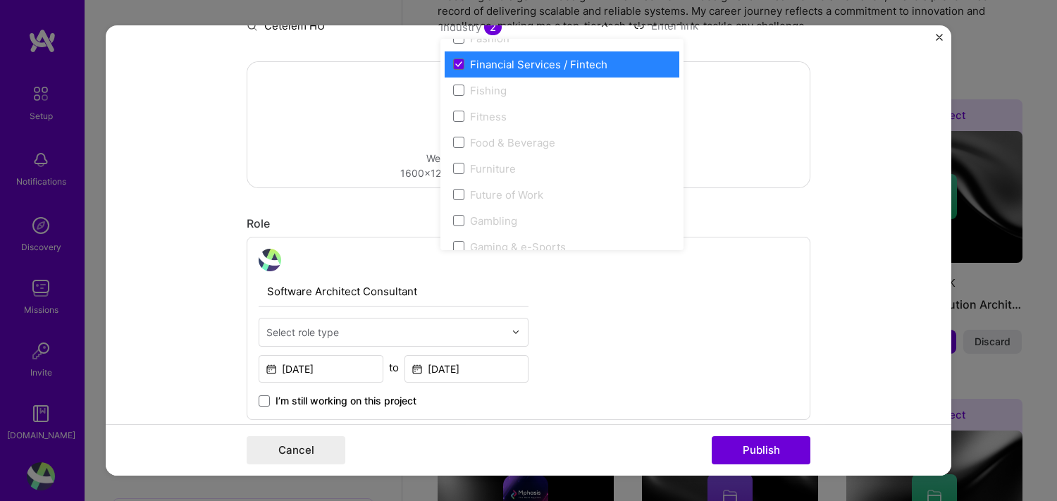
scroll to position [1480, 0]
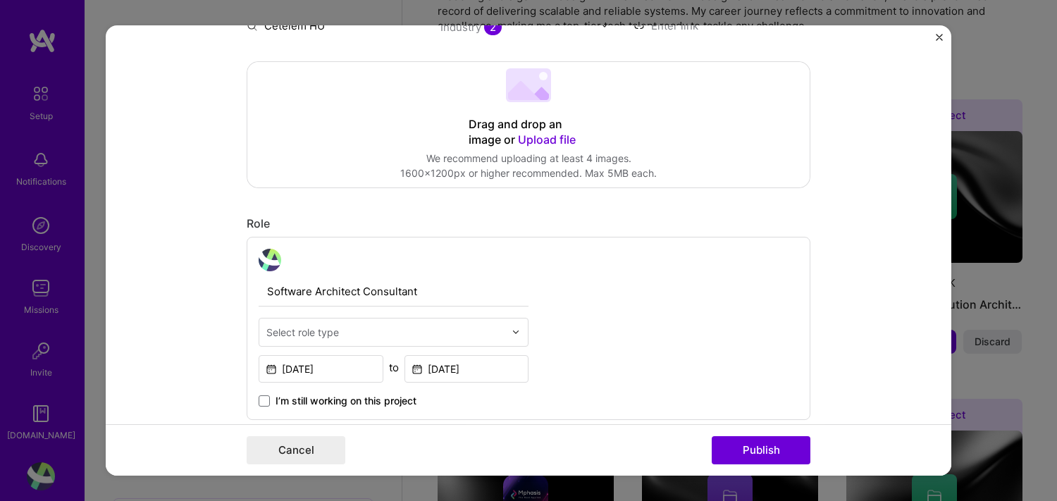
click at [175, 237] on form "Editing suggested project This project is suggested based on your LinkedIn, res…" at bounding box center [529, 250] width 846 height 451
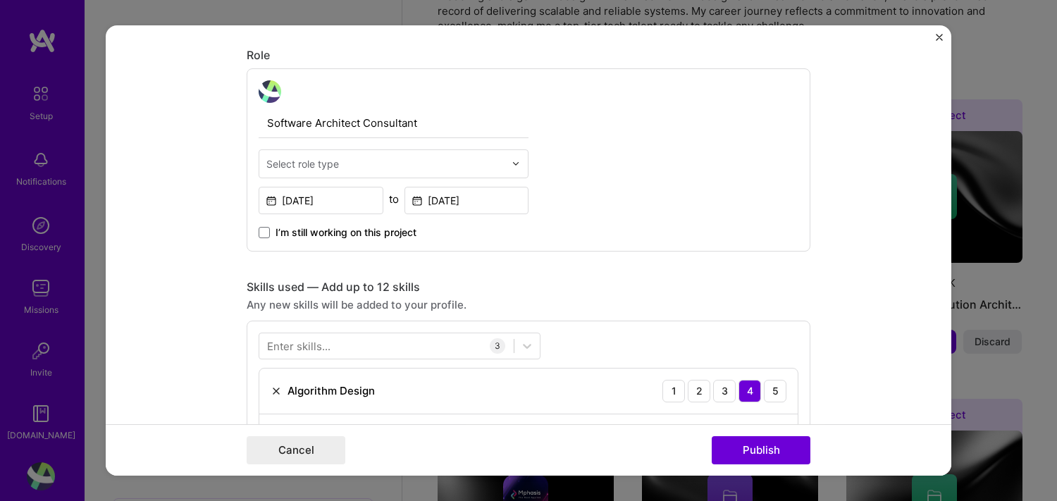
scroll to position [634, 0]
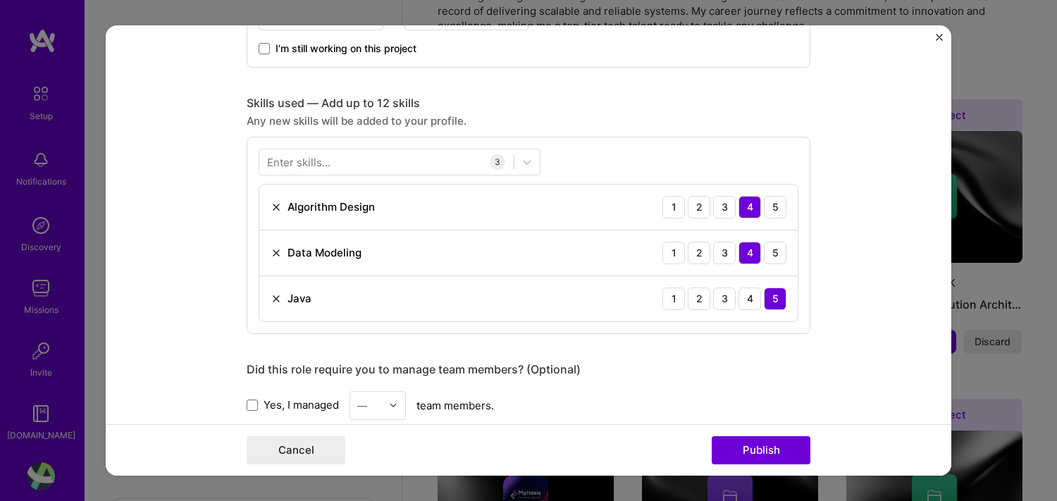
click at [271, 297] on img at bounding box center [276, 298] width 11 height 11
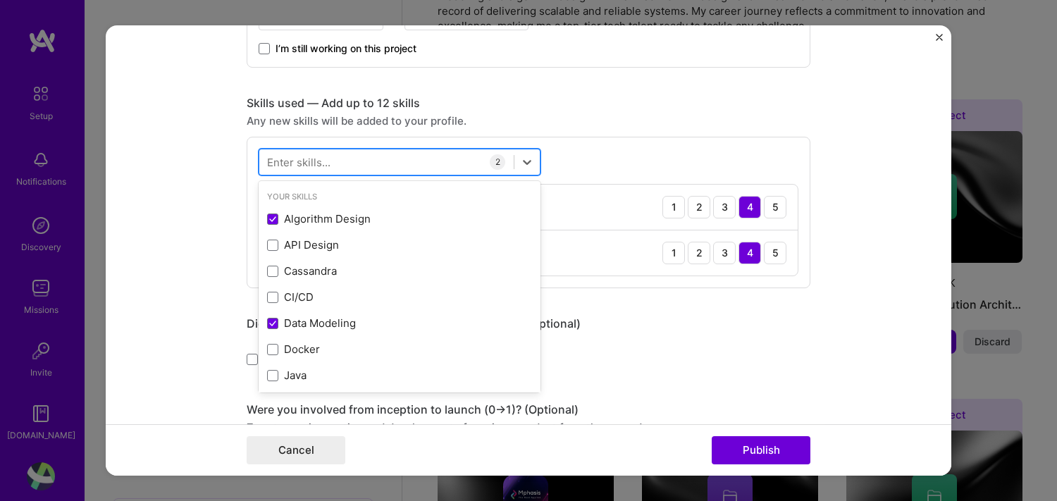
click at [391, 152] on div at bounding box center [386, 161] width 254 height 23
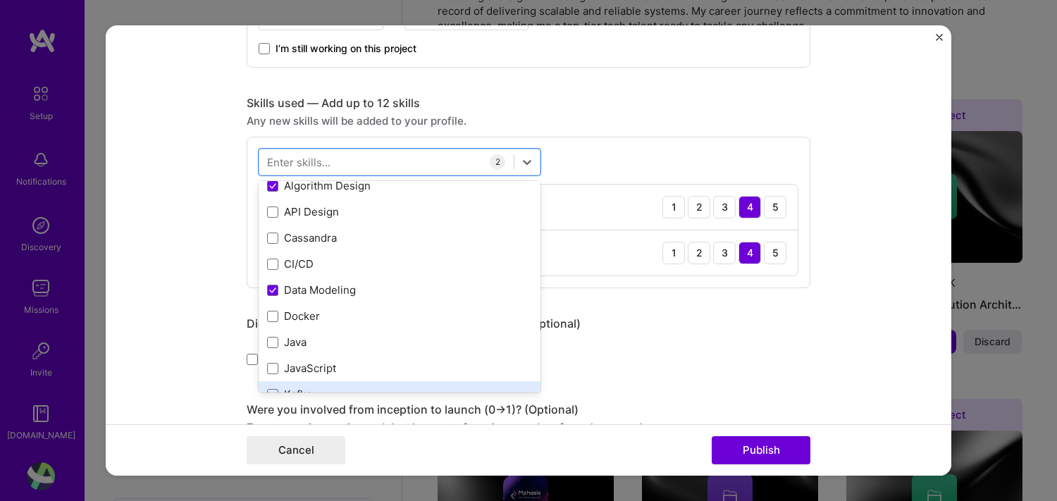
scroll to position [0, 0]
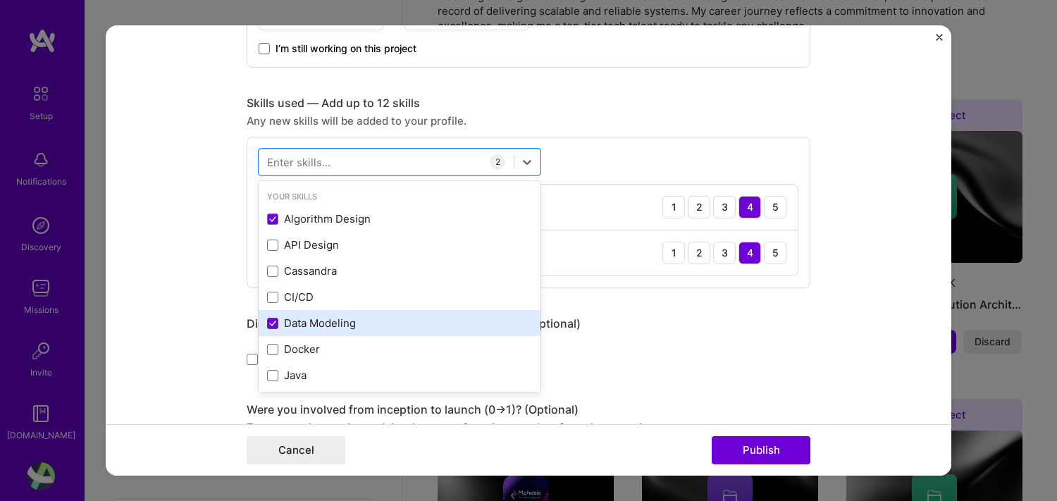
click at [267, 324] on span at bounding box center [272, 323] width 11 height 11
click at [0, 0] on input "checkbox" at bounding box center [0, 0] width 0 height 0
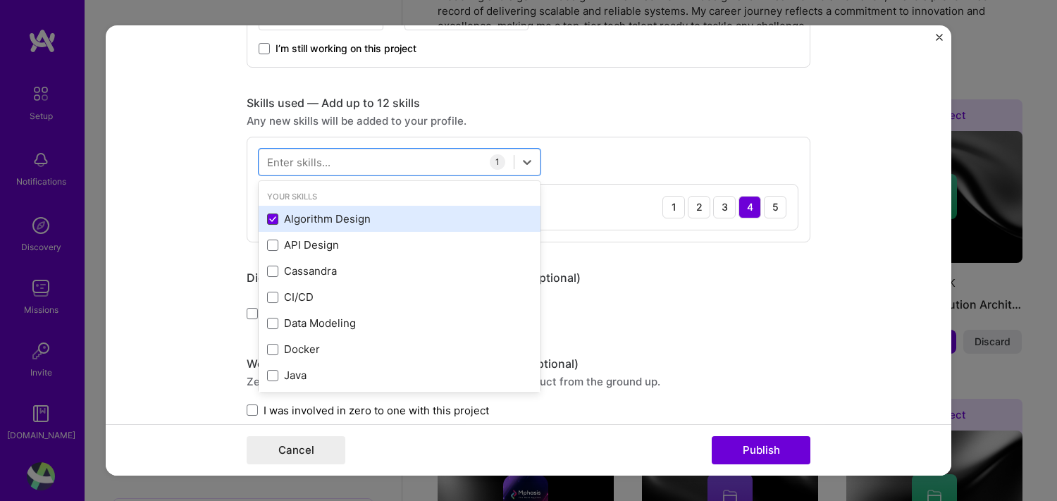
click at [271, 216] on span at bounding box center [272, 219] width 11 height 11
click at [0, 0] on input "checkbox" at bounding box center [0, 0] width 0 height 0
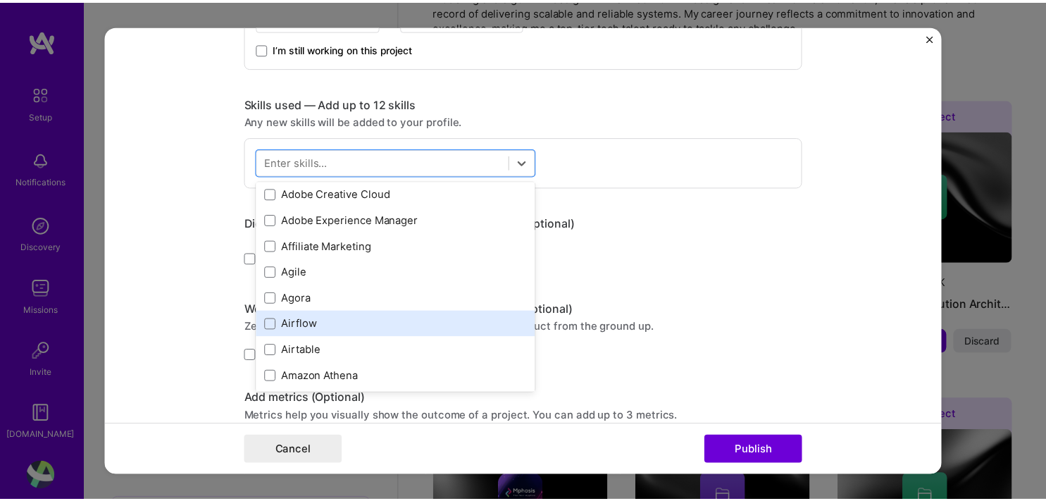
scroll to position [846, 0]
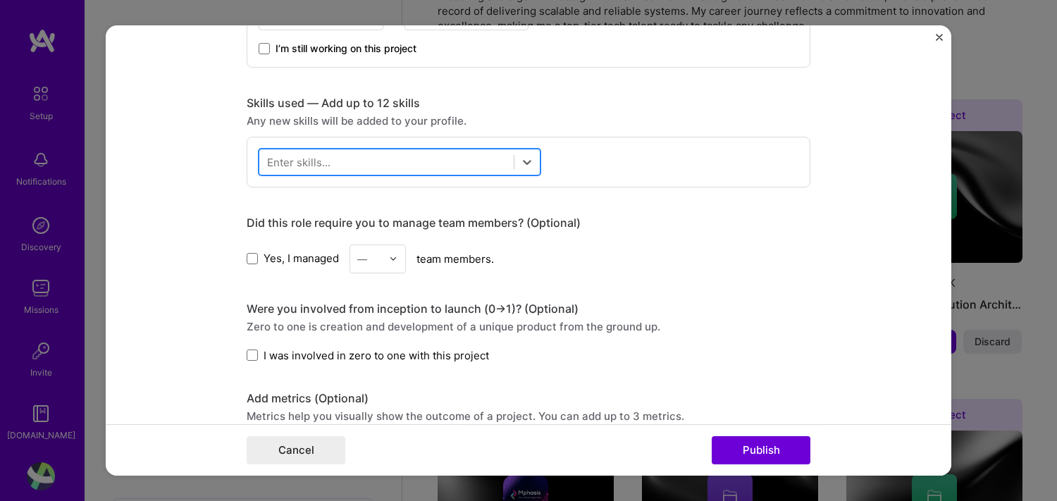
click at [359, 161] on div at bounding box center [386, 161] width 254 height 23
click at [362, 159] on div at bounding box center [386, 161] width 254 height 23
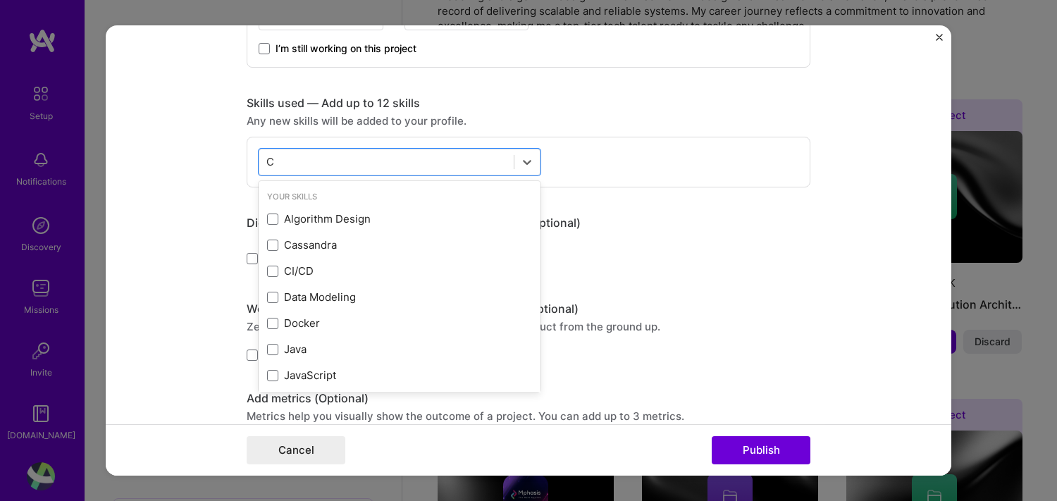
type input "C"
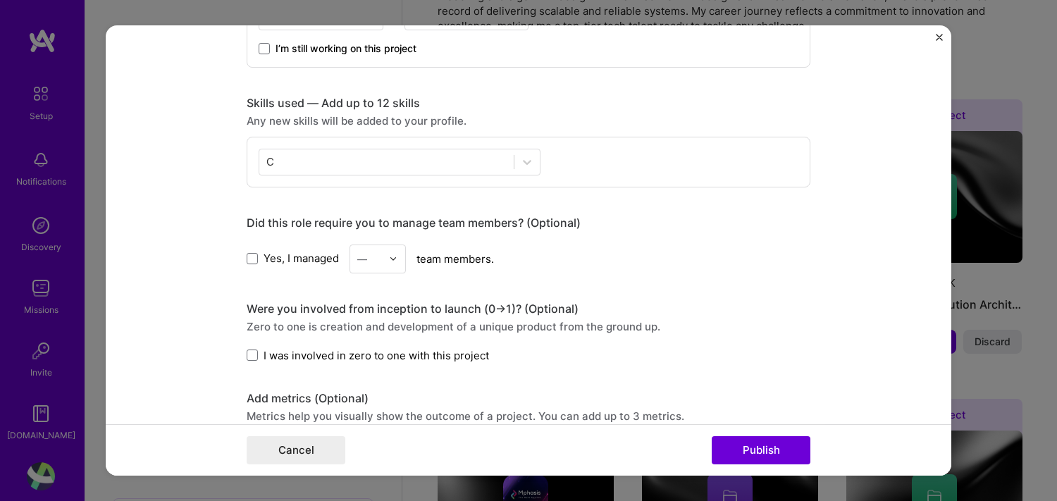
click at [755, 159] on div "C C" at bounding box center [529, 162] width 564 height 51
click at [939, 39] on img "Close" at bounding box center [939, 37] width 7 height 7
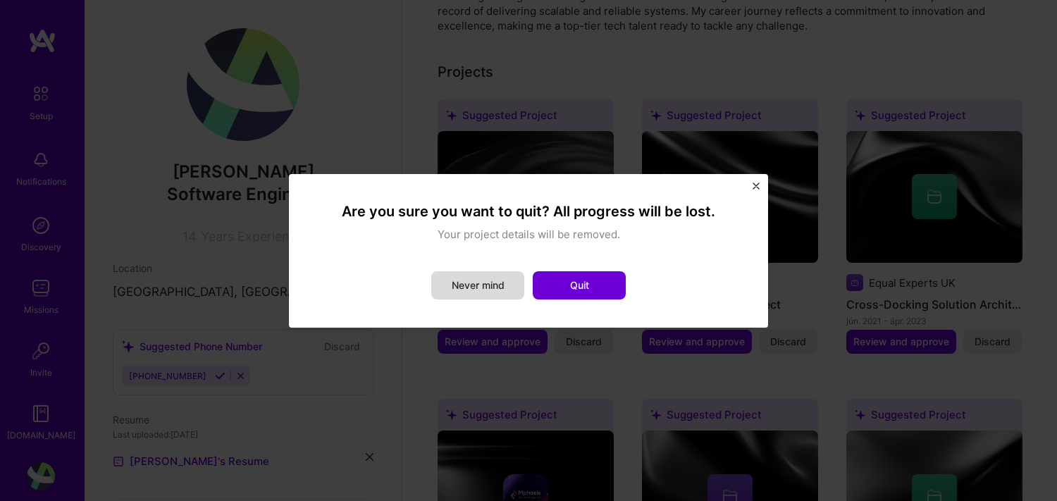
click at [482, 285] on button "Never mind" at bounding box center [477, 285] width 93 height 28
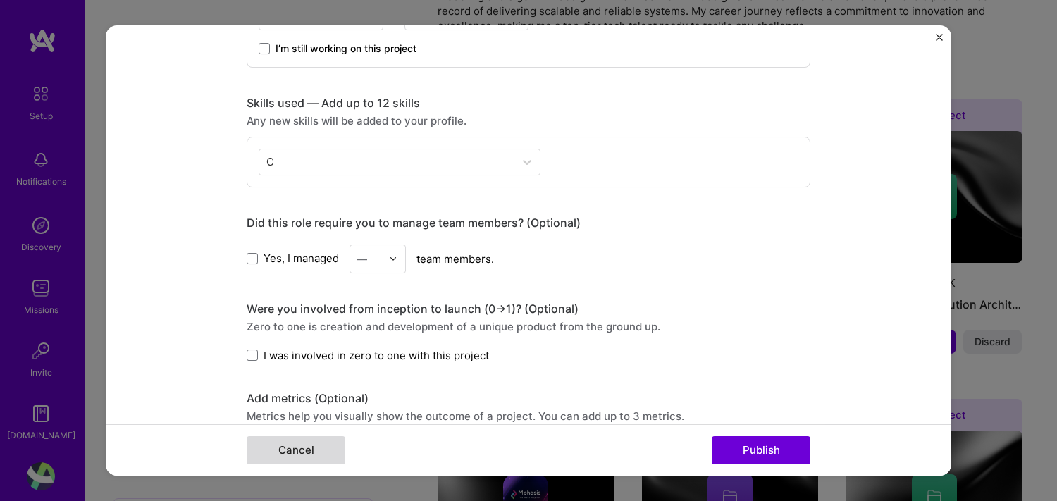
click at [257, 455] on button "Cancel" at bounding box center [296, 450] width 99 height 28
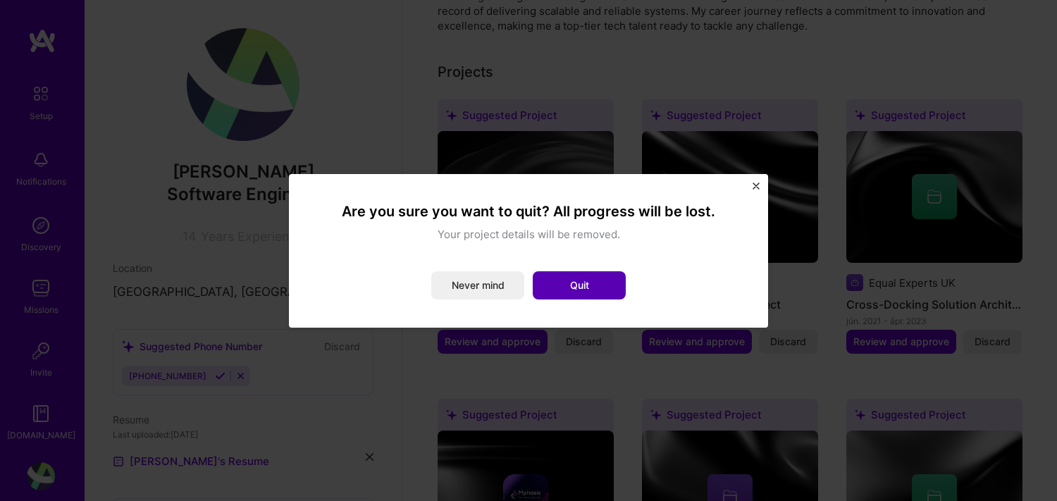
click at [609, 280] on button "Quit" at bounding box center [579, 285] width 93 height 28
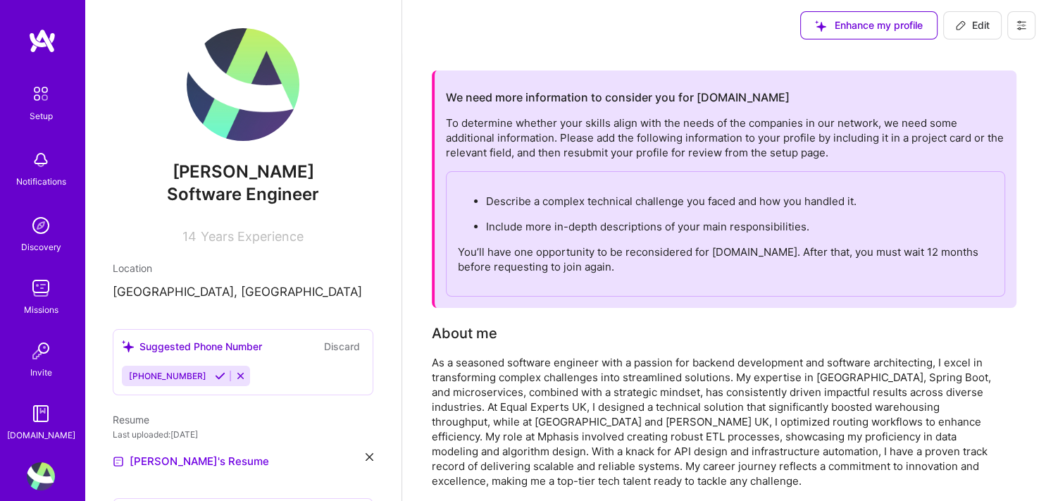
scroll to position [0, 0]
